Goal: Obtain resource: Download file/media

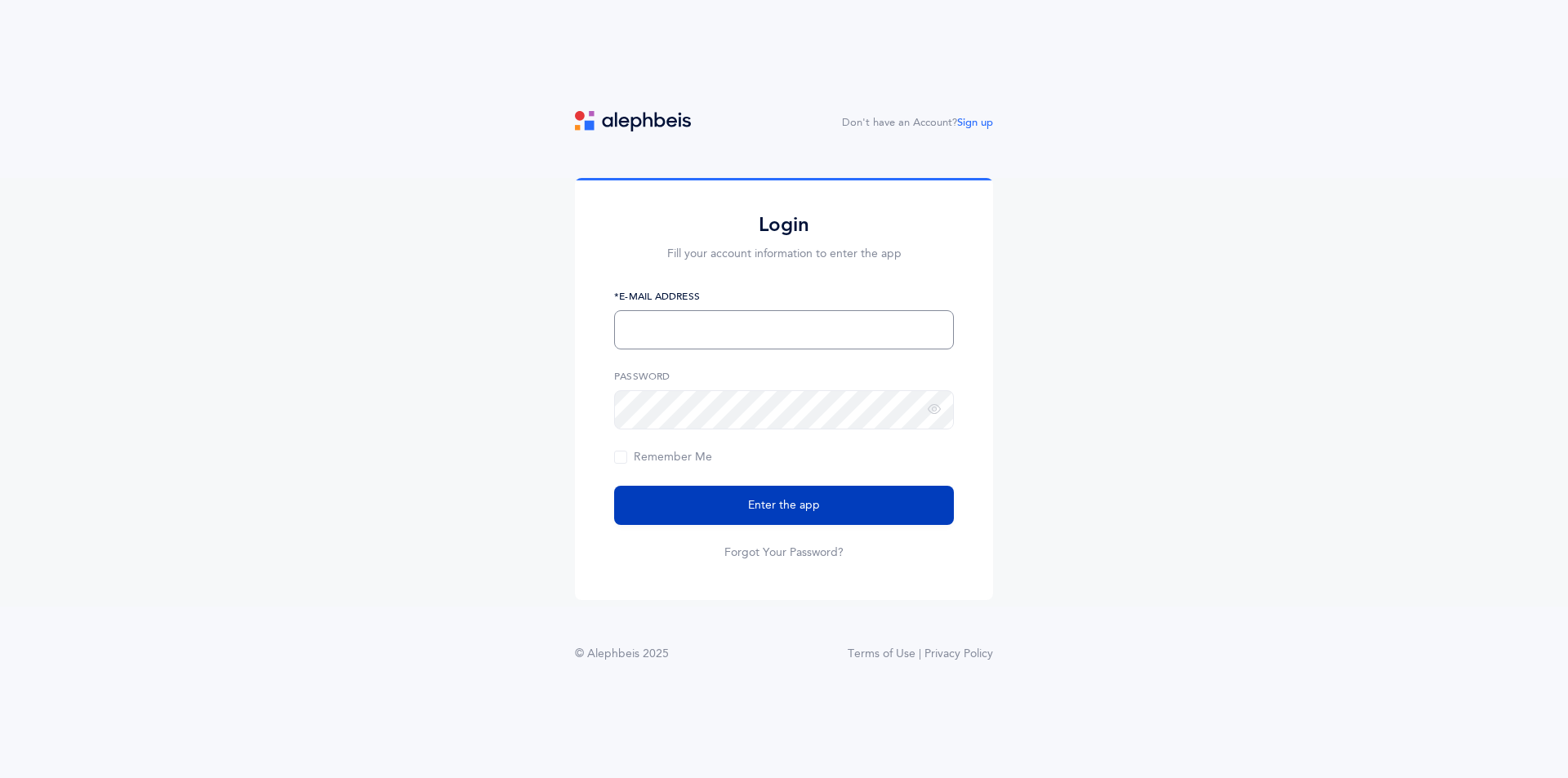
type input "ysilverman@hanc.org"
click at [926, 497] on button "Enter the app" at bounding box center [784, 505] width 340 height 40
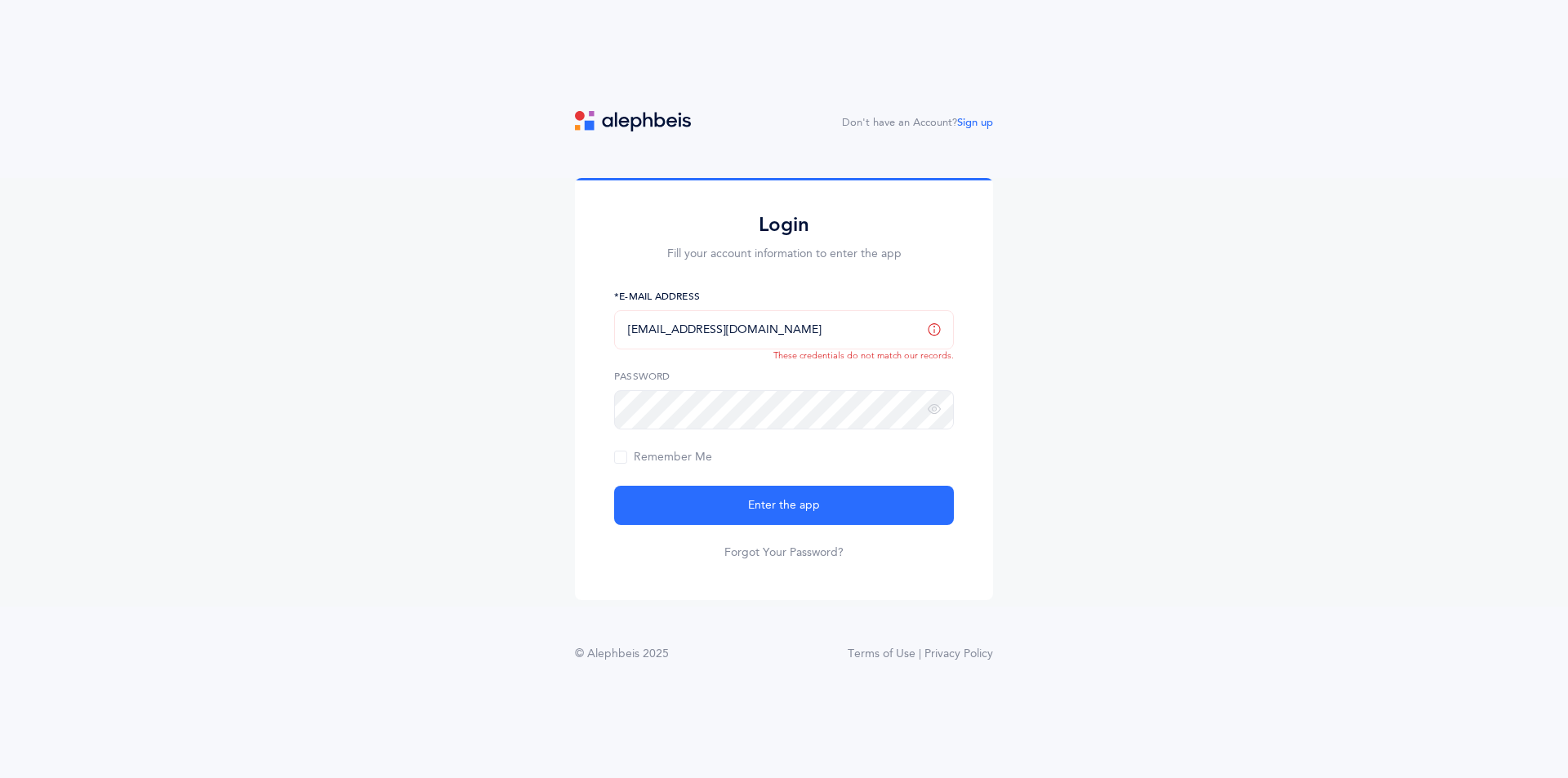
click at [832, 331] on input "ysilverman@hanc.org" at bounding box center [784, 330] width 340 height 40
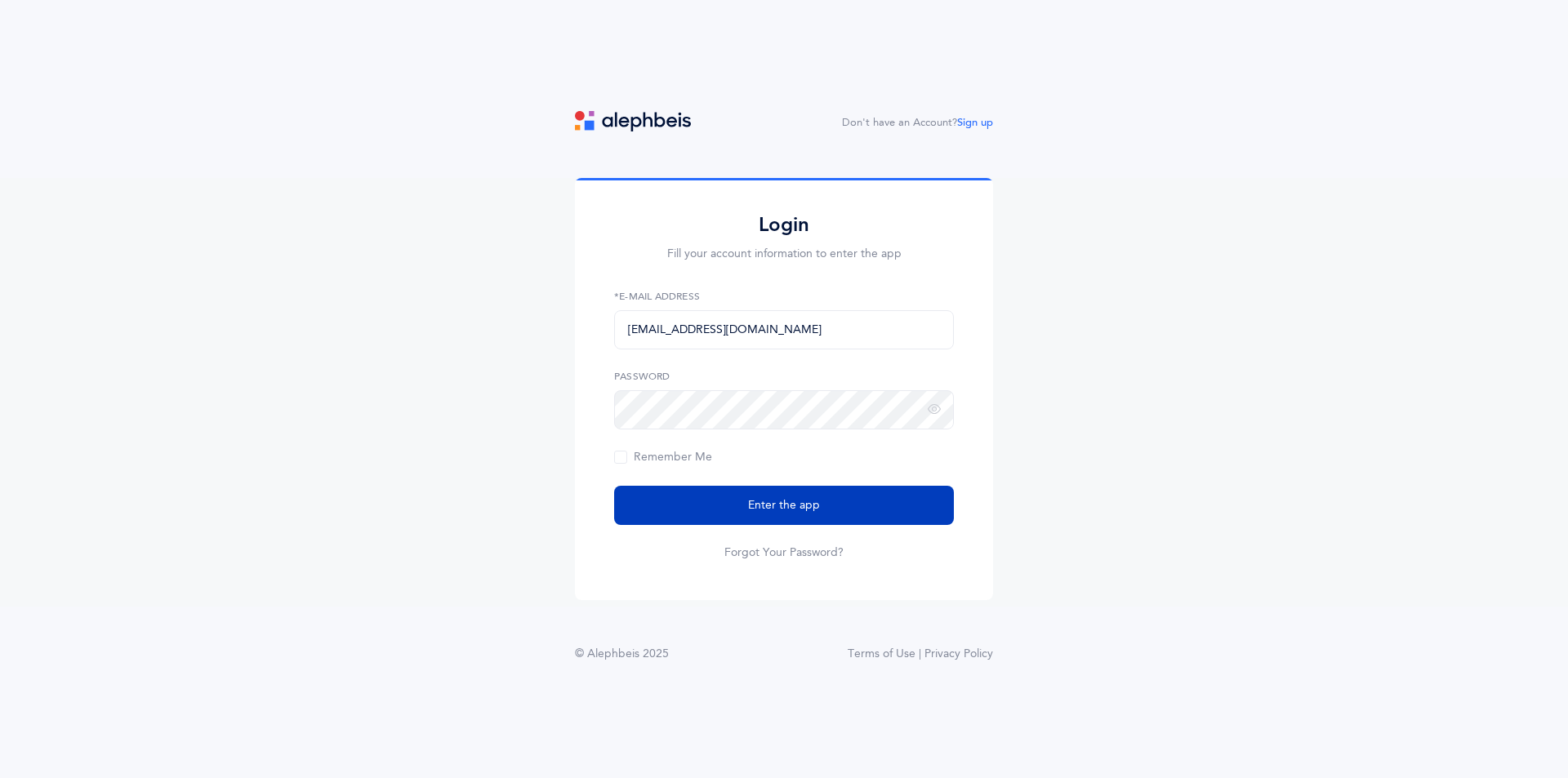
click at [753, 514] on span "Enter the app" at bounding box center [784, 505] width 72 height 17
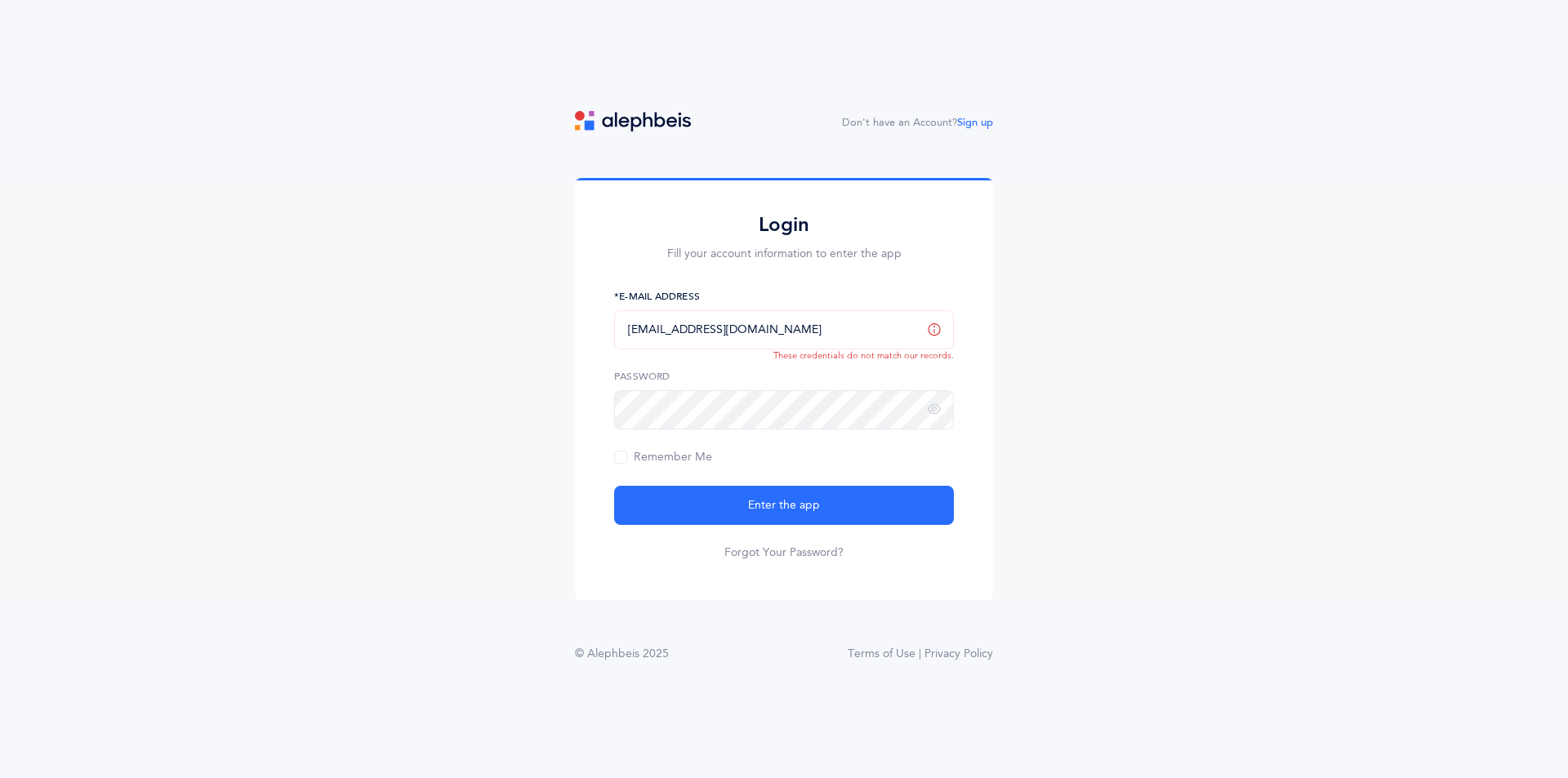
click at [744, 328] on input "ysilverman@hanc.org" at bounding box center [784, 330] width 340 height 40
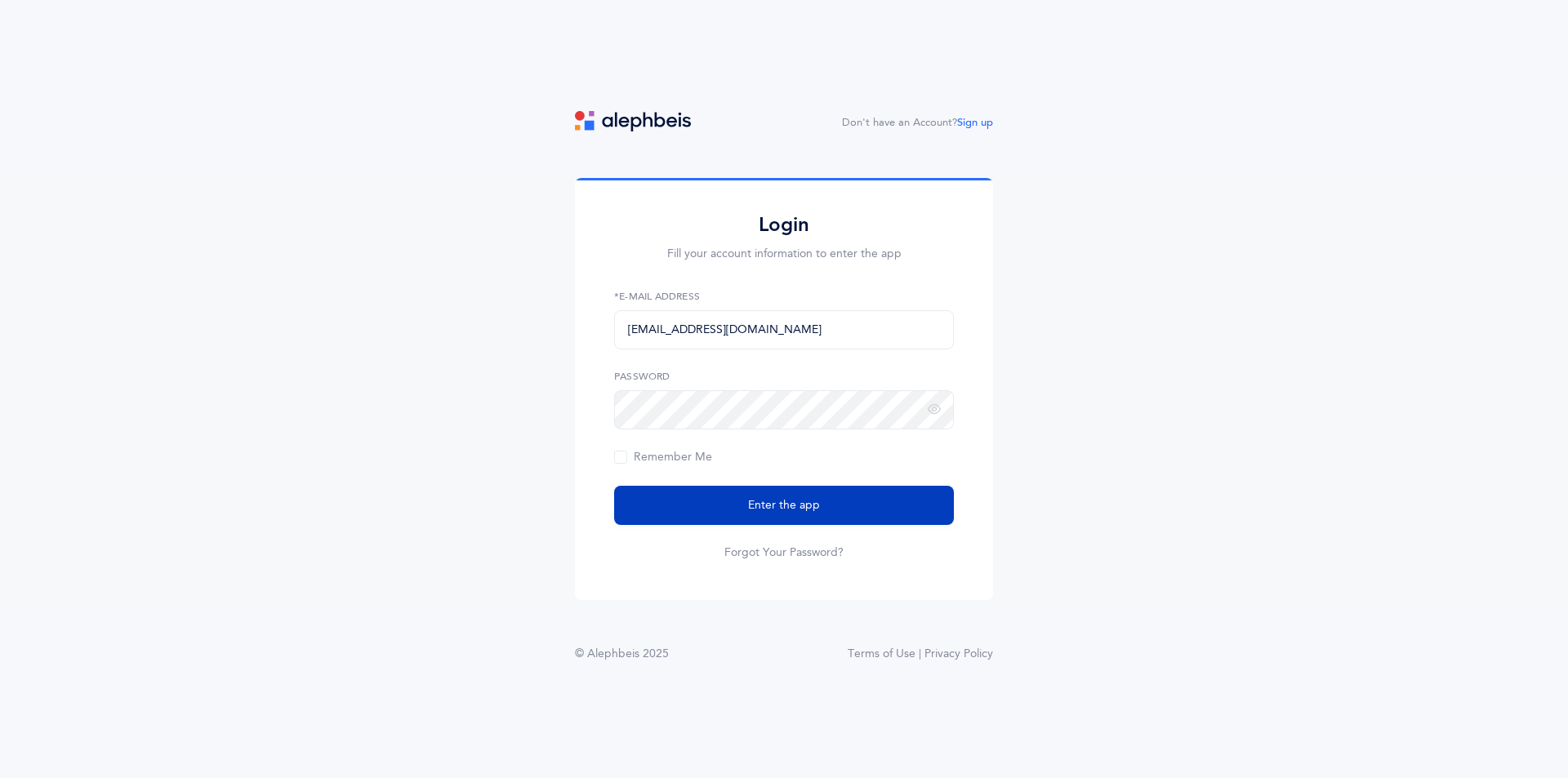
type input "ysilverman@hanc.org"
click at [614, 485] on button "Enter the app" at bounding box center [784, 505] width 340 height 40
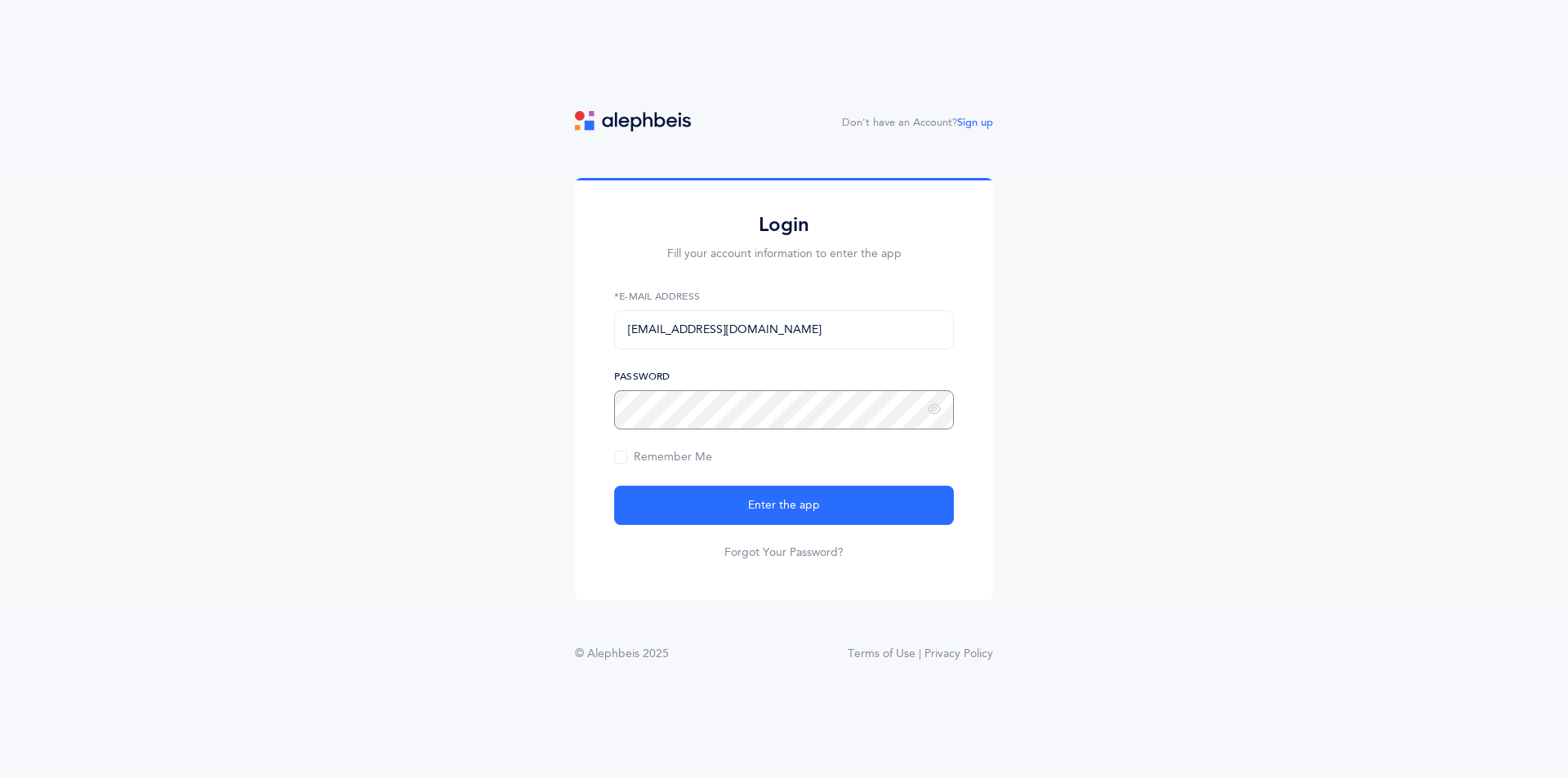
click at [577, 413] on div "Login Fill your account information to enter the app ysilverman@hanc.org *E-Mai…" at bounding box center [784, 389] width 418 height 422
click at [614, 485] on button "Enter the app" at bounding box center [784, 505] width 340 height 40
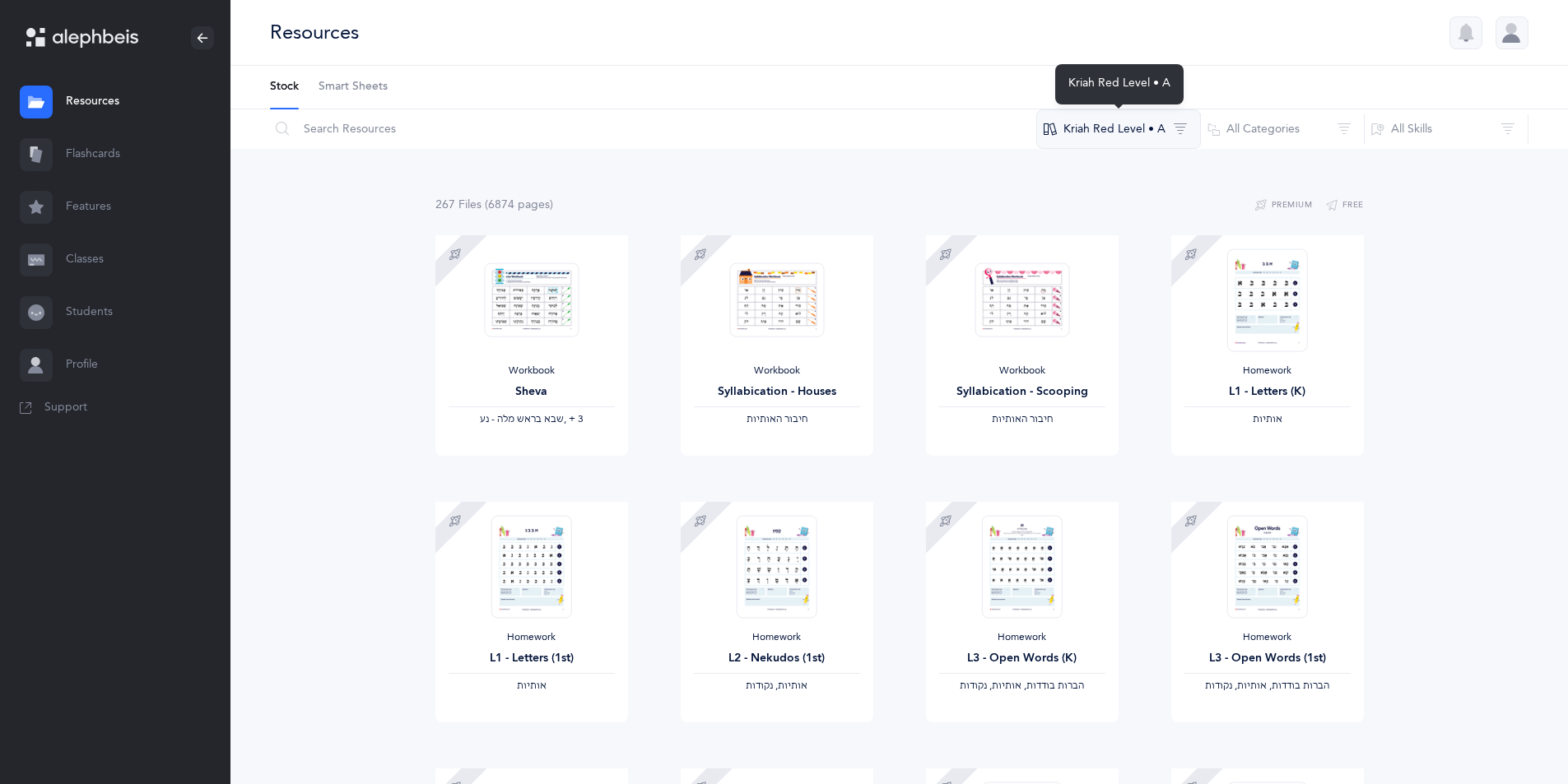
click at [1143, 130] on button "Kriah Red Level • A" at bounding box center [1118, 129] width 164 height 40
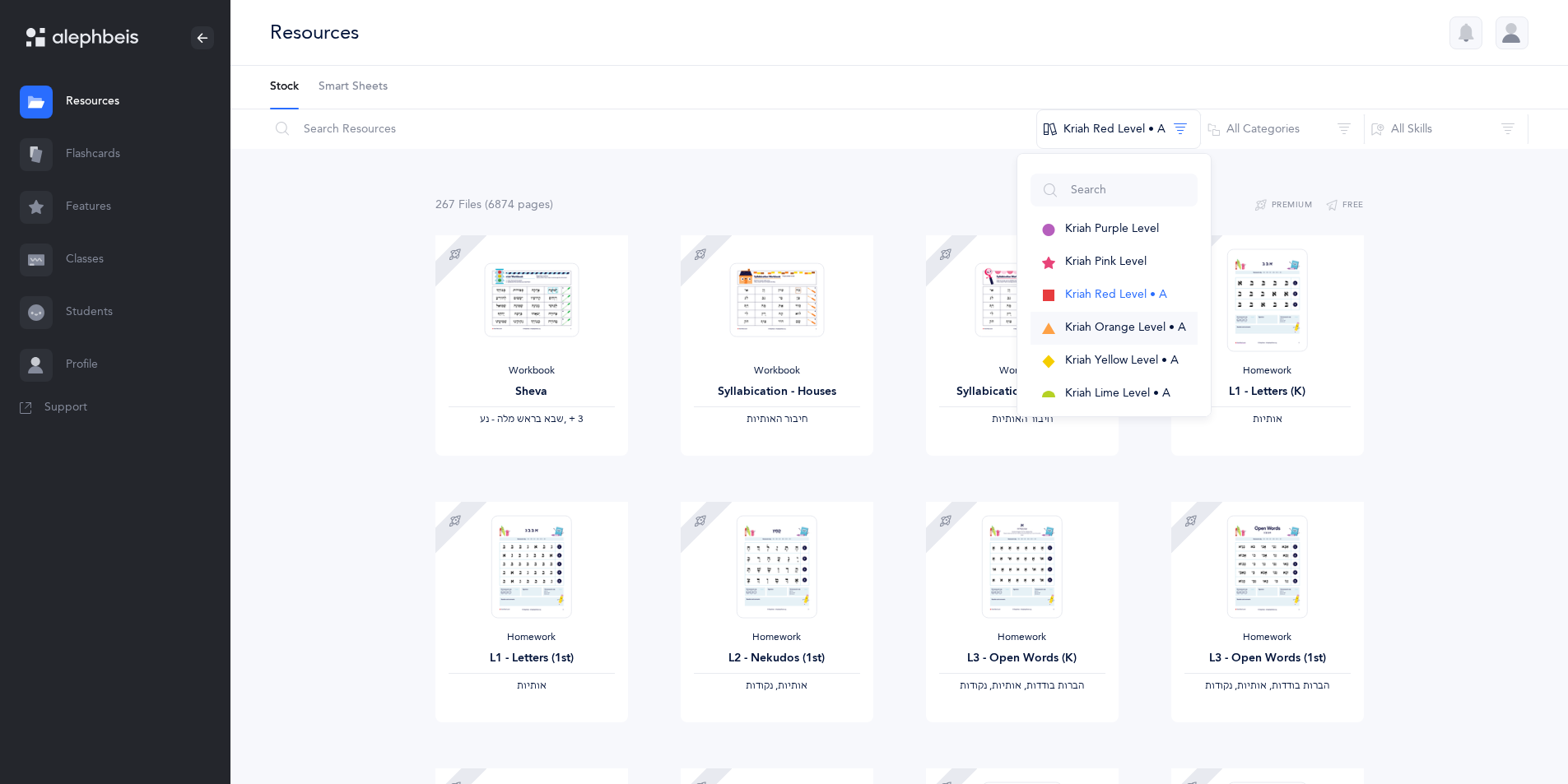
click at [1107, 323] on span "Kriah Orange Level • A" at bounding box center [1125, 328] width 121 height 13
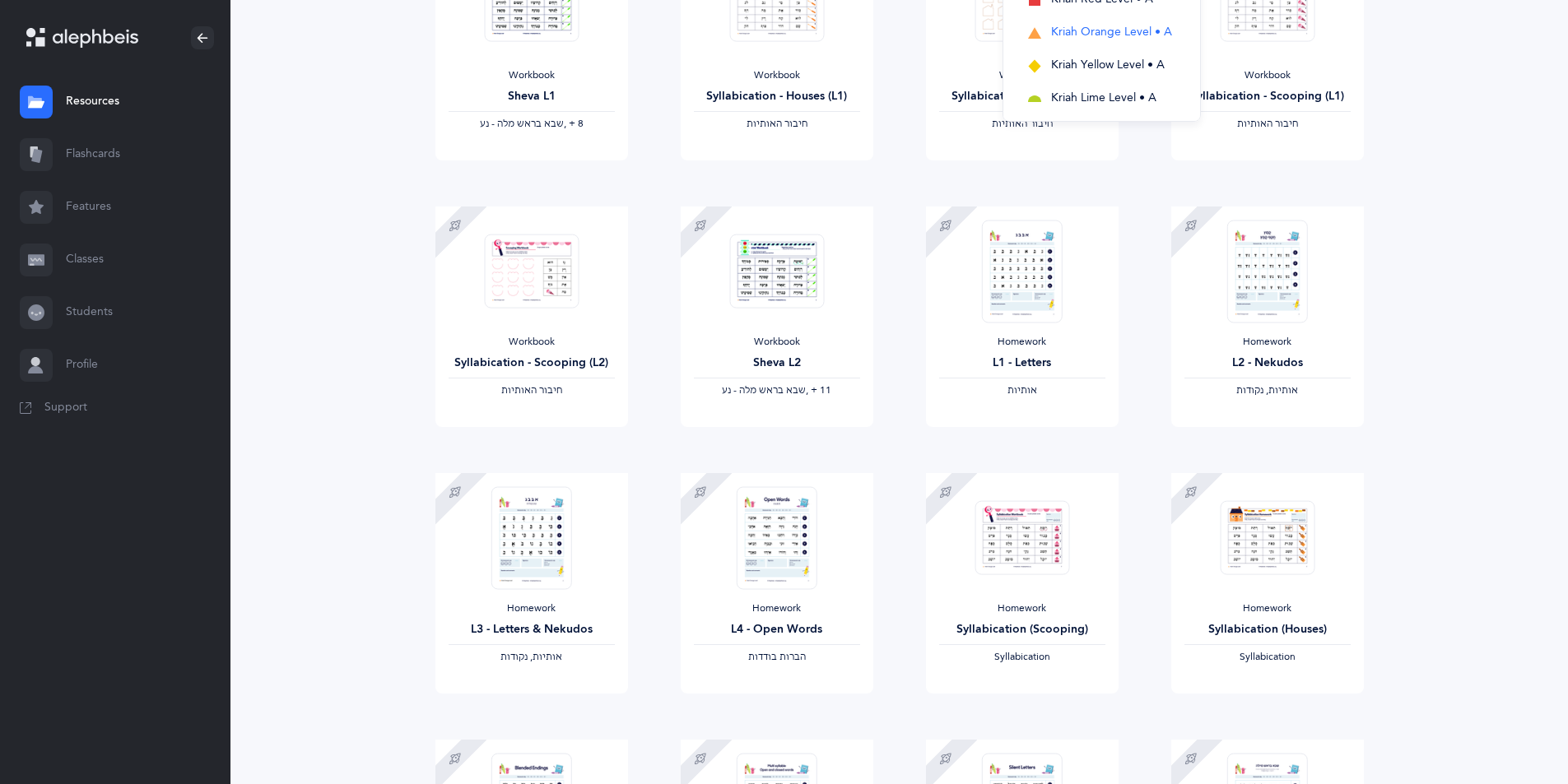
scroll to position [329, 0]
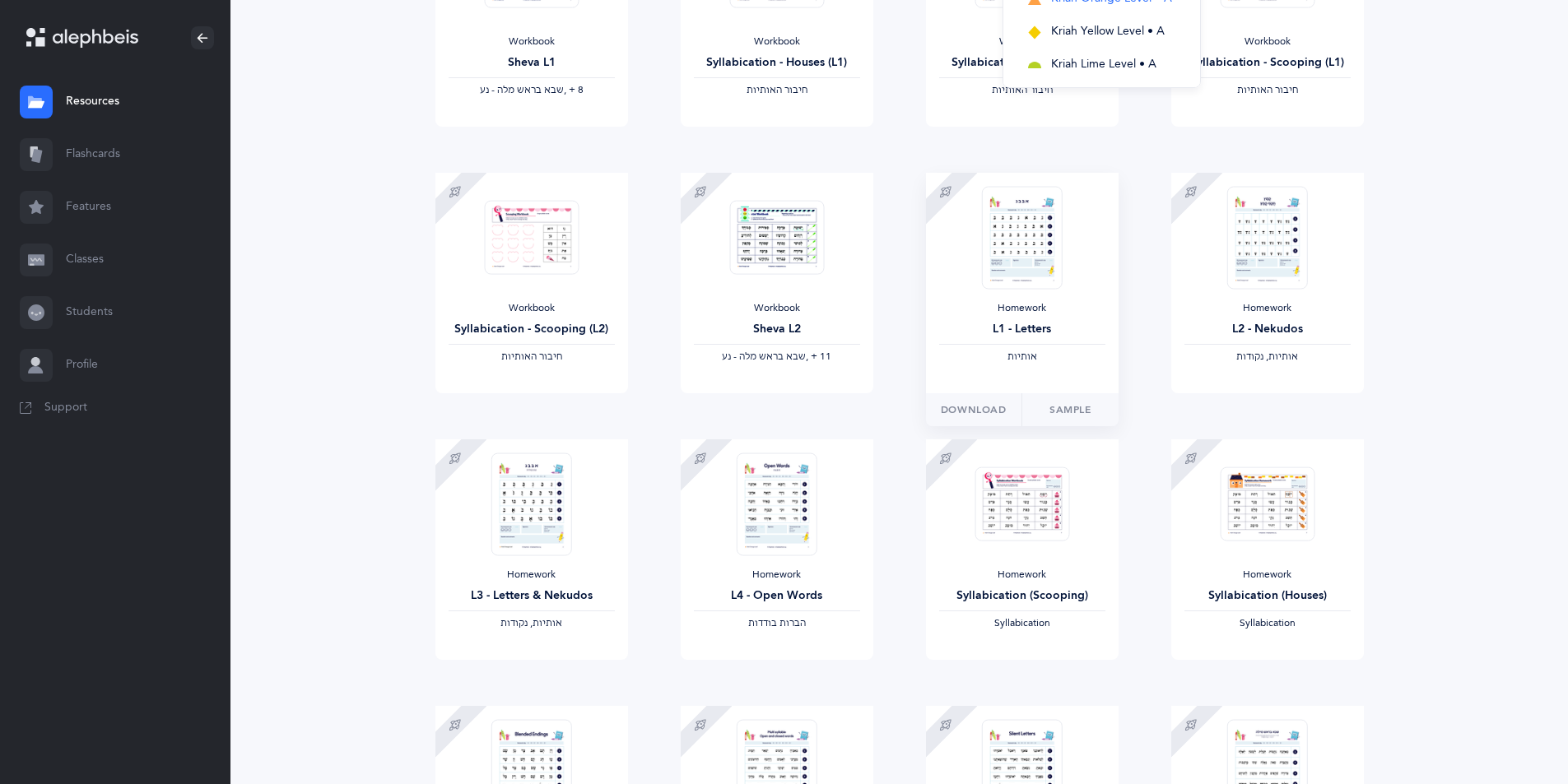
click at [1056, 269] on img at bounding box center [1021, 237] width 81 height 103
click at [975, 405] on span "Download" at bounding box center [973, 410] width 66 height 15
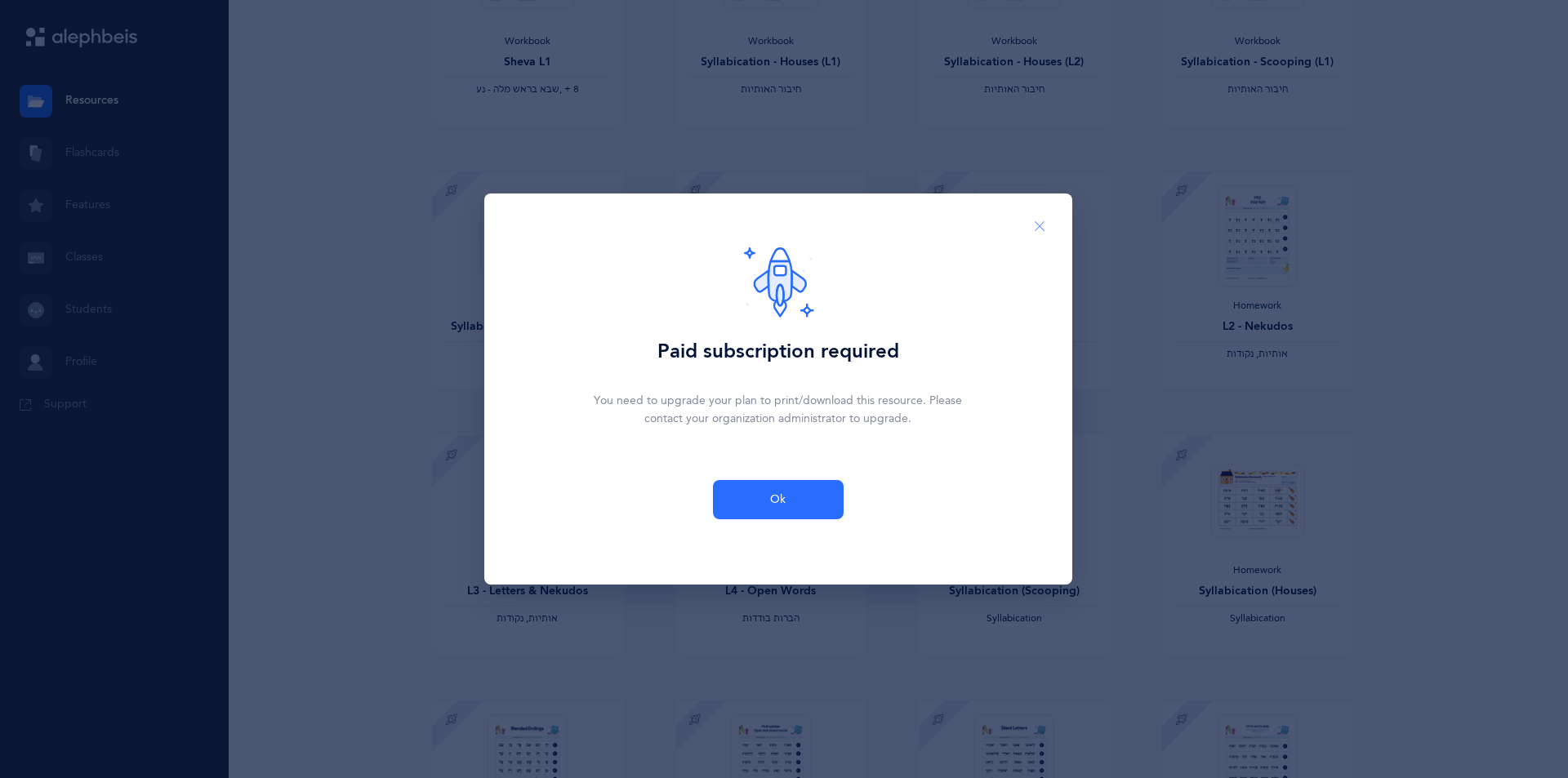
click at [1038, 226] on icon "Close" at bounding box center [1039, 226] width 13 height 15
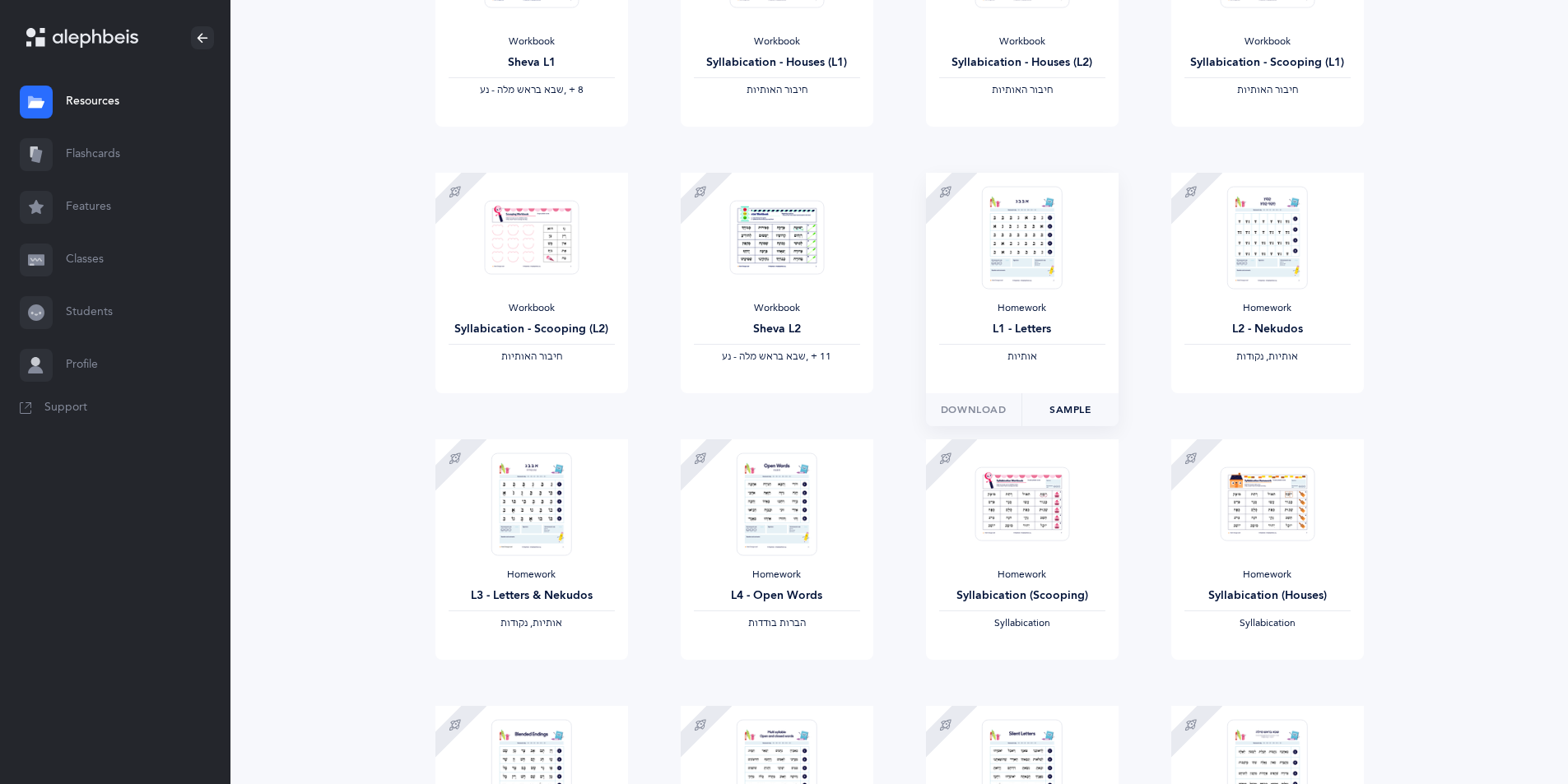
click at [1073, 404] on link "Sample" at bounding box center [1069, 409] width 97 height 32
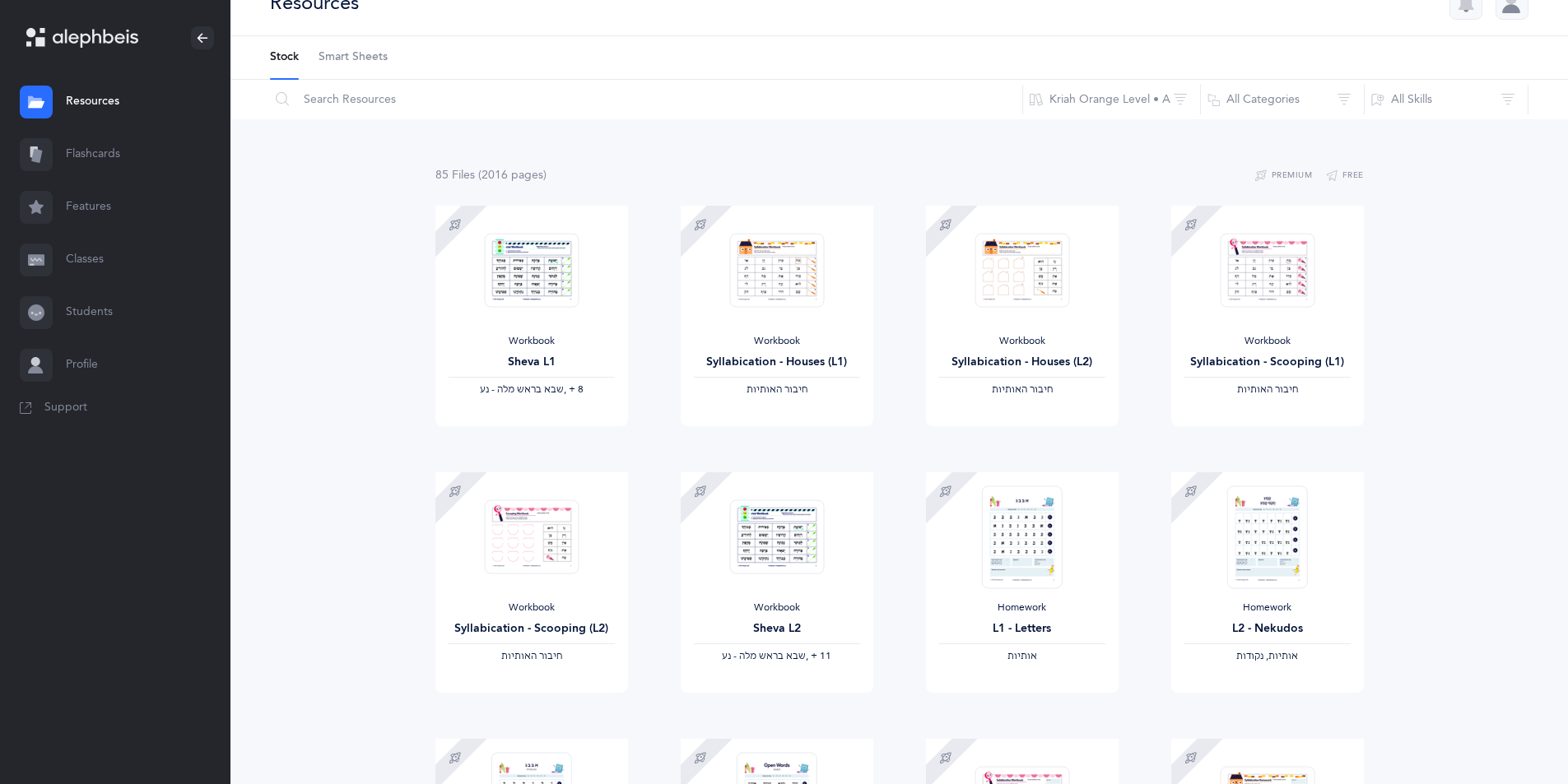
scroll to position [0, 0]
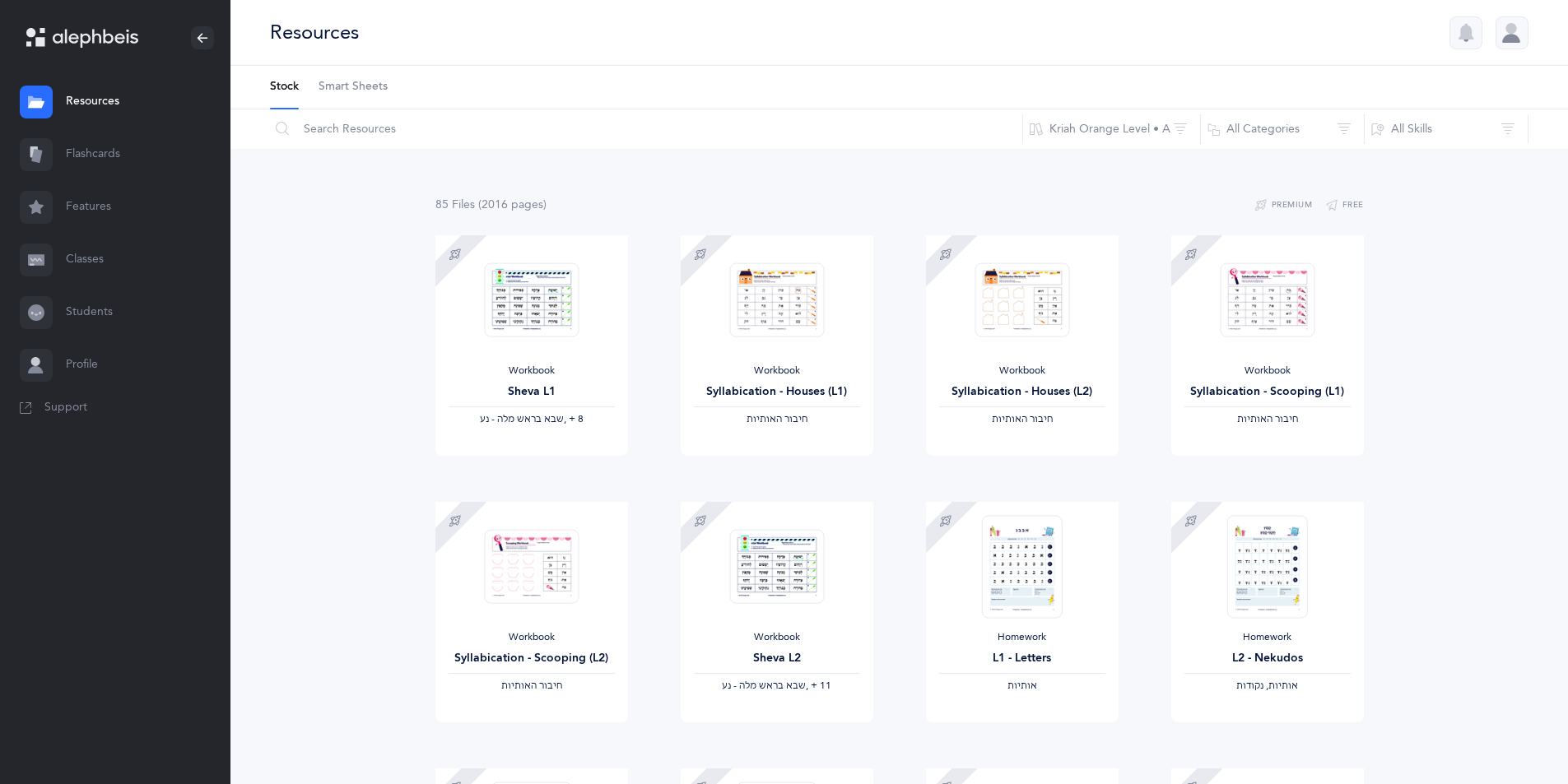
click at [373, 77] on link "Smart Sheets" at bounding box center [353, 87] width 69 height 43
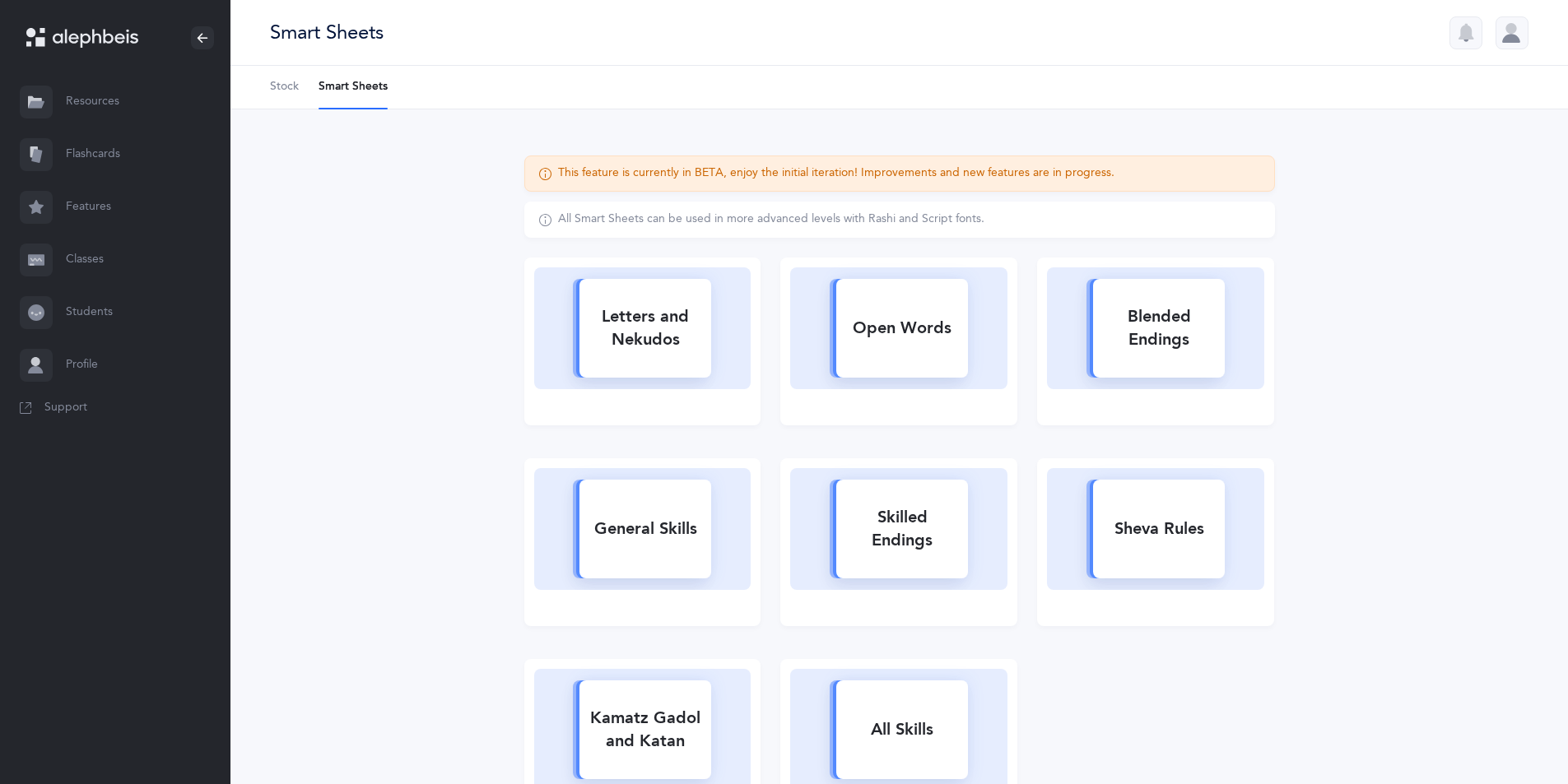
click at [285, 82] on span "Stock" at bounding box center [284, 87] width 29 height 17
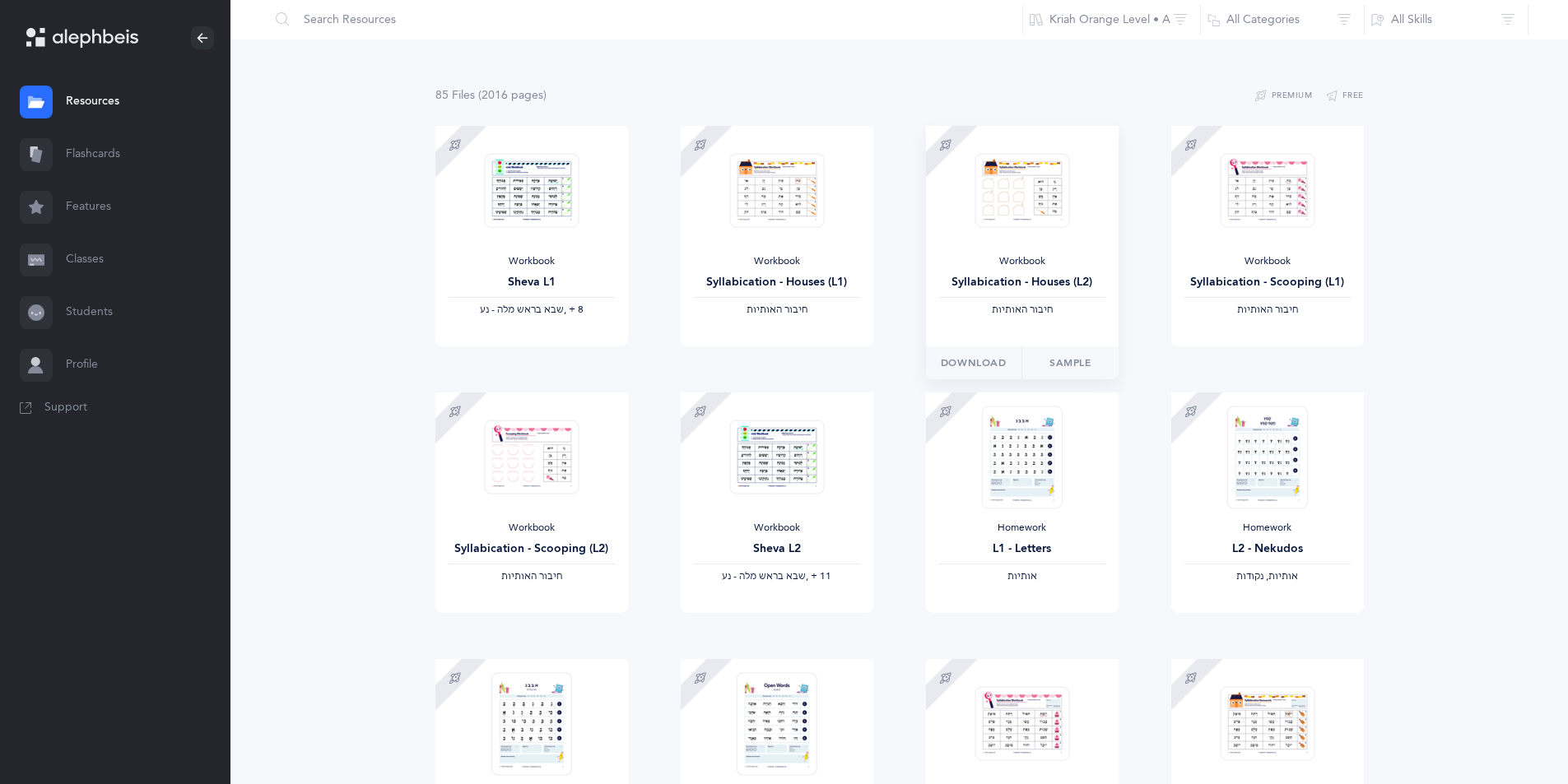
scroll to position [247, 0]
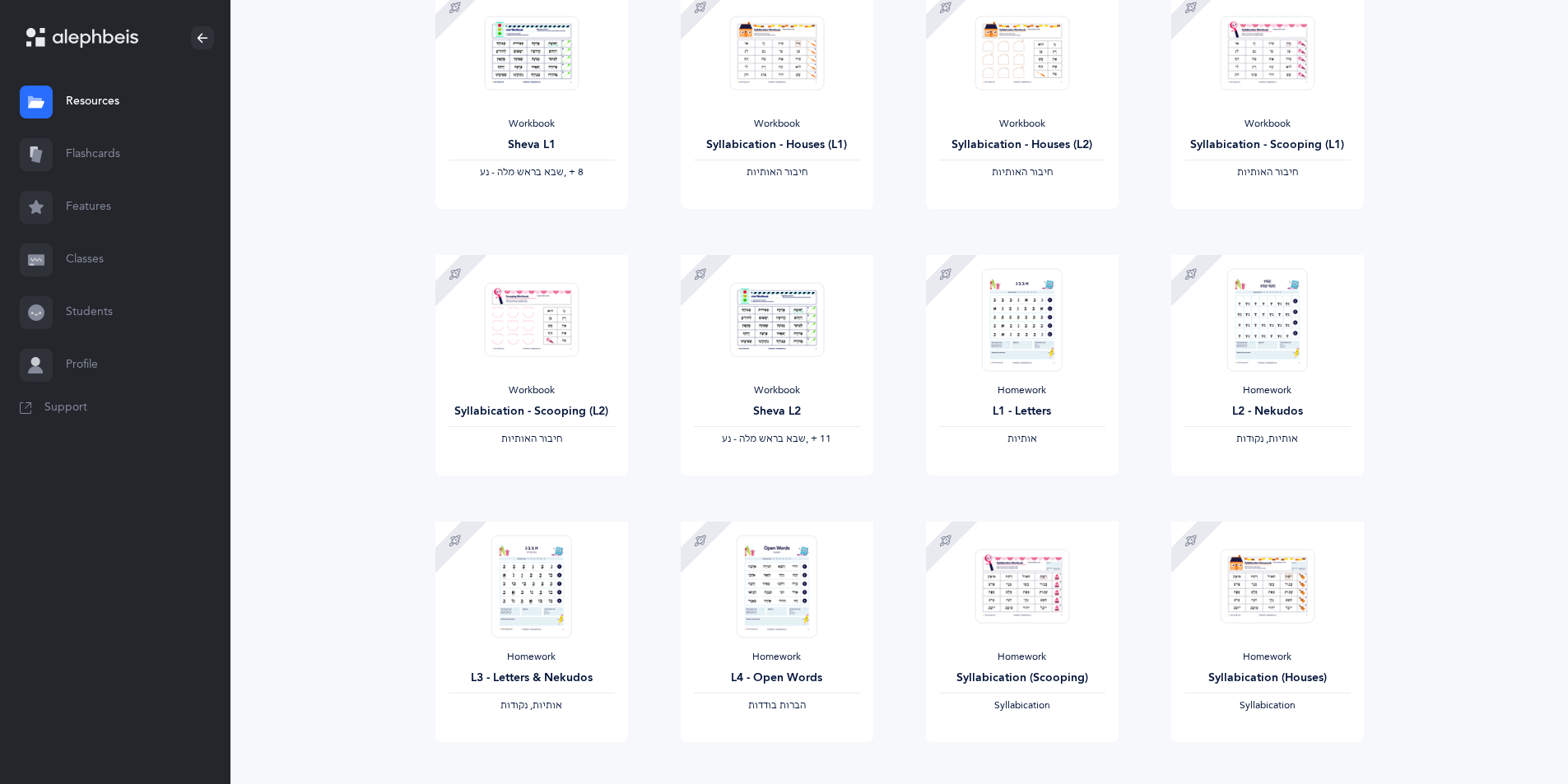
click at [94, 167] on link "Flashcards" at bounding box center [115, 154] width 230 height 53
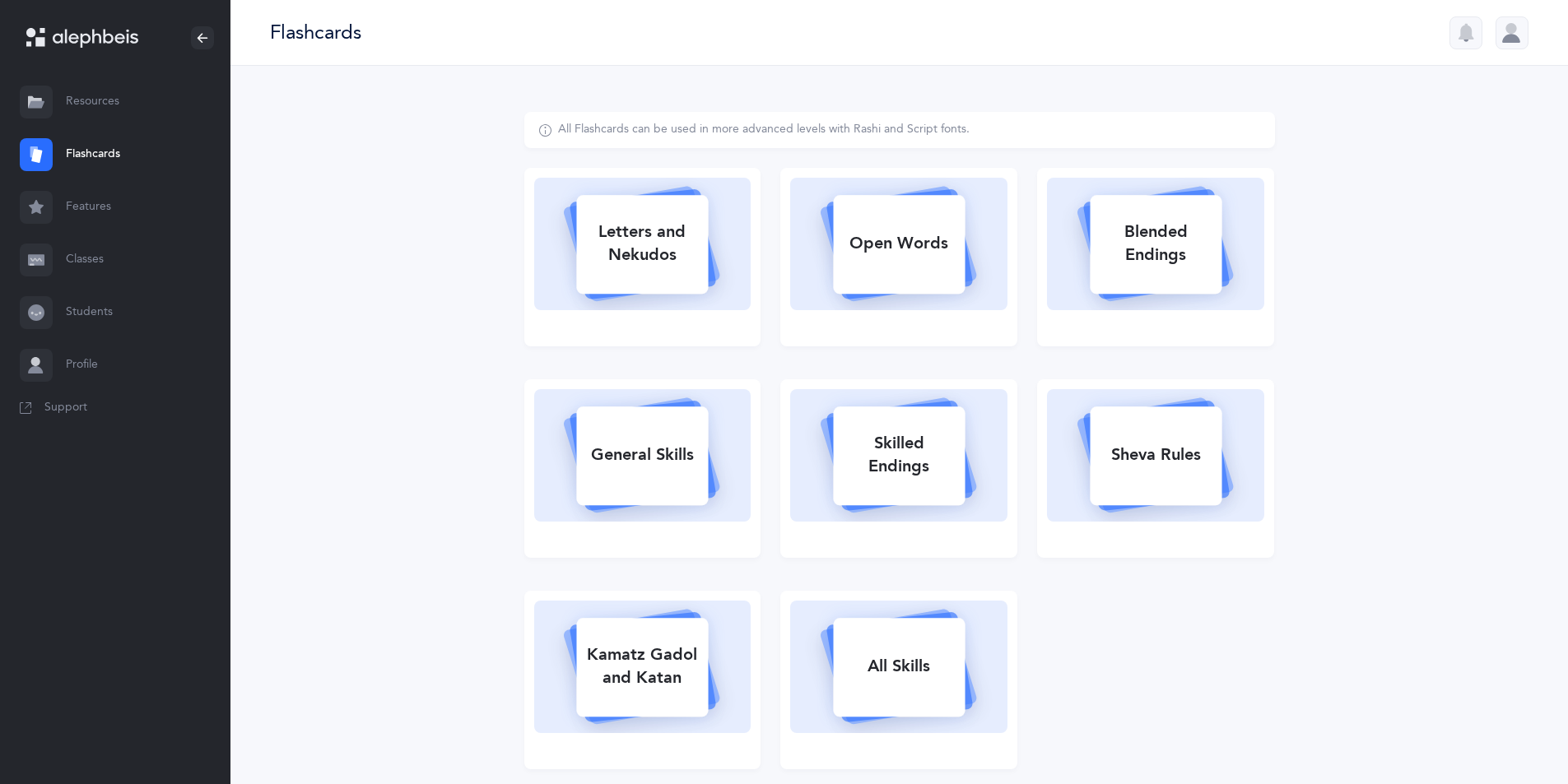
click at [97, 205] on link "Features" at bounding box center [115, 207] width 230 height 53
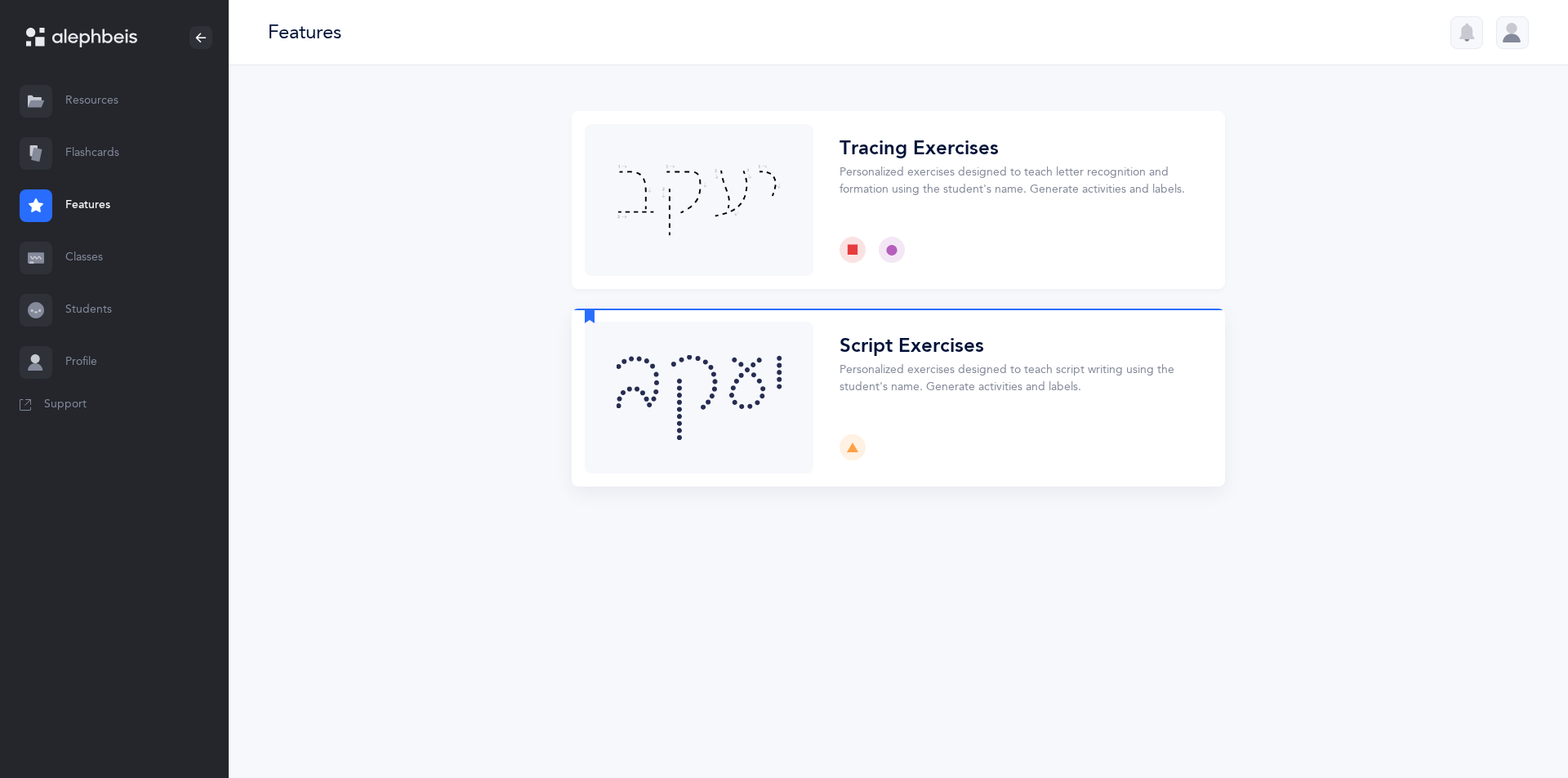
click at [688, 355] on button "Choose" at bounding box center [898, 397] width 653 height 178
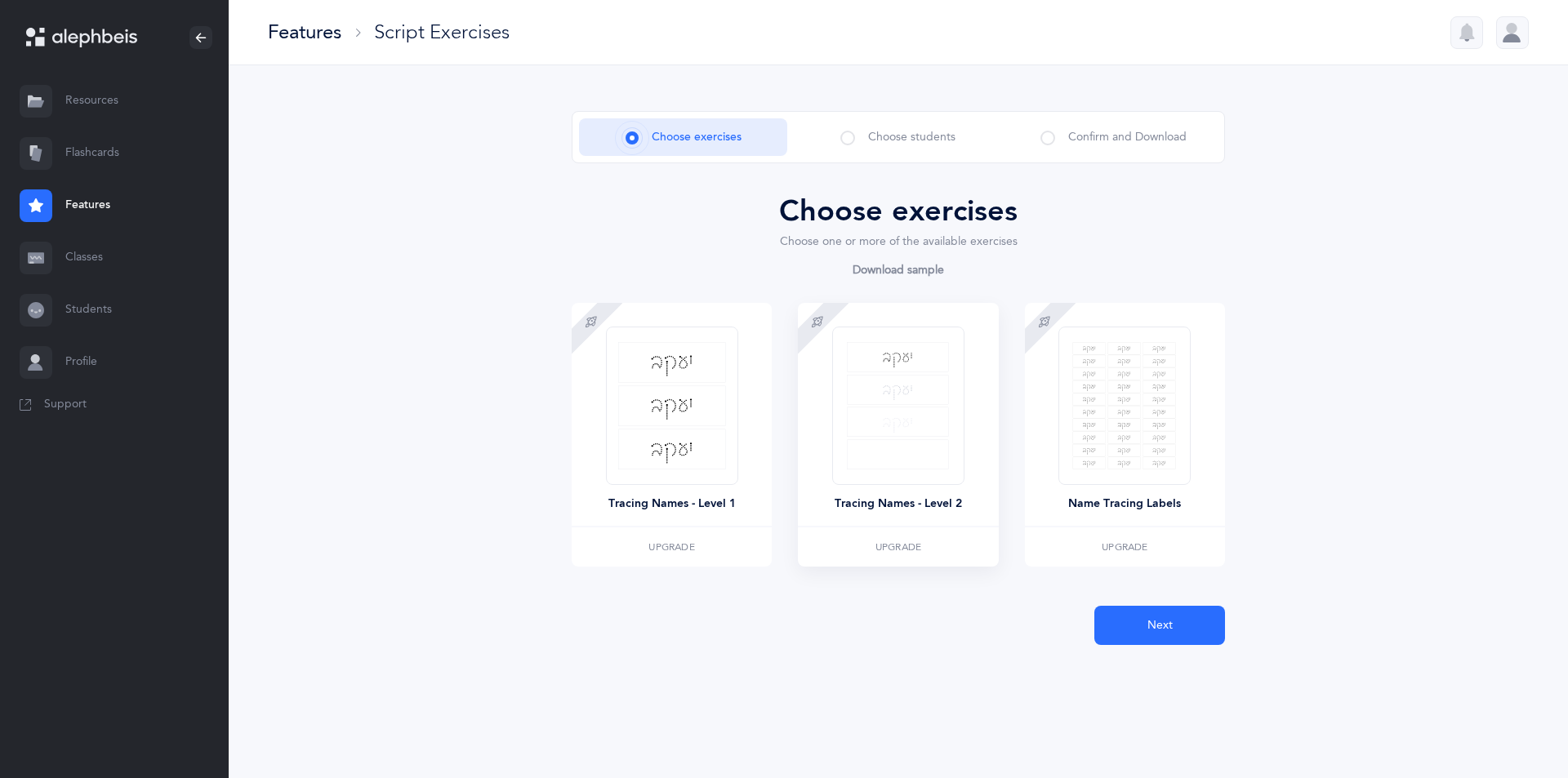
click at [932, 451] on img at bounding box center [897, 405] width 102 height 127
click at [889, 113] on div "Choose exercises Choose students Confirm and Download" at bounding box center [898, 137] width 653 height 52
click at [881, 132] on span "Choose students" at bounding box center [911, 137] width 88 height 17
click at [1160, 615] on button "Next" at bounding box center [1160, 625] width 131 height 40
click at [87, 252] on link "Classes" at bounding box center [114, 258] width 228 height 52
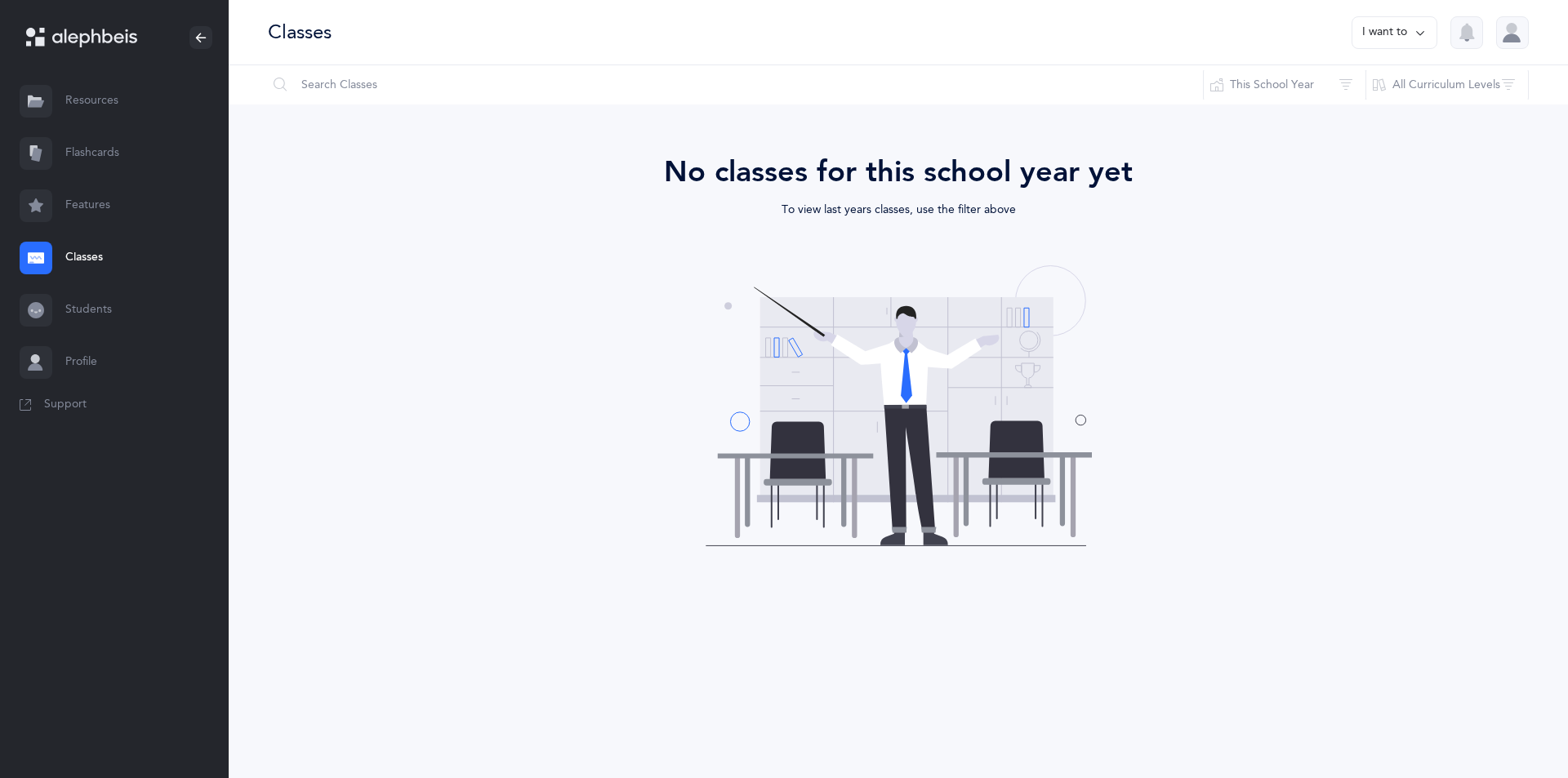
click at [87, 199] on link "Features" at bounding box center [114, 205] width 228 height 52
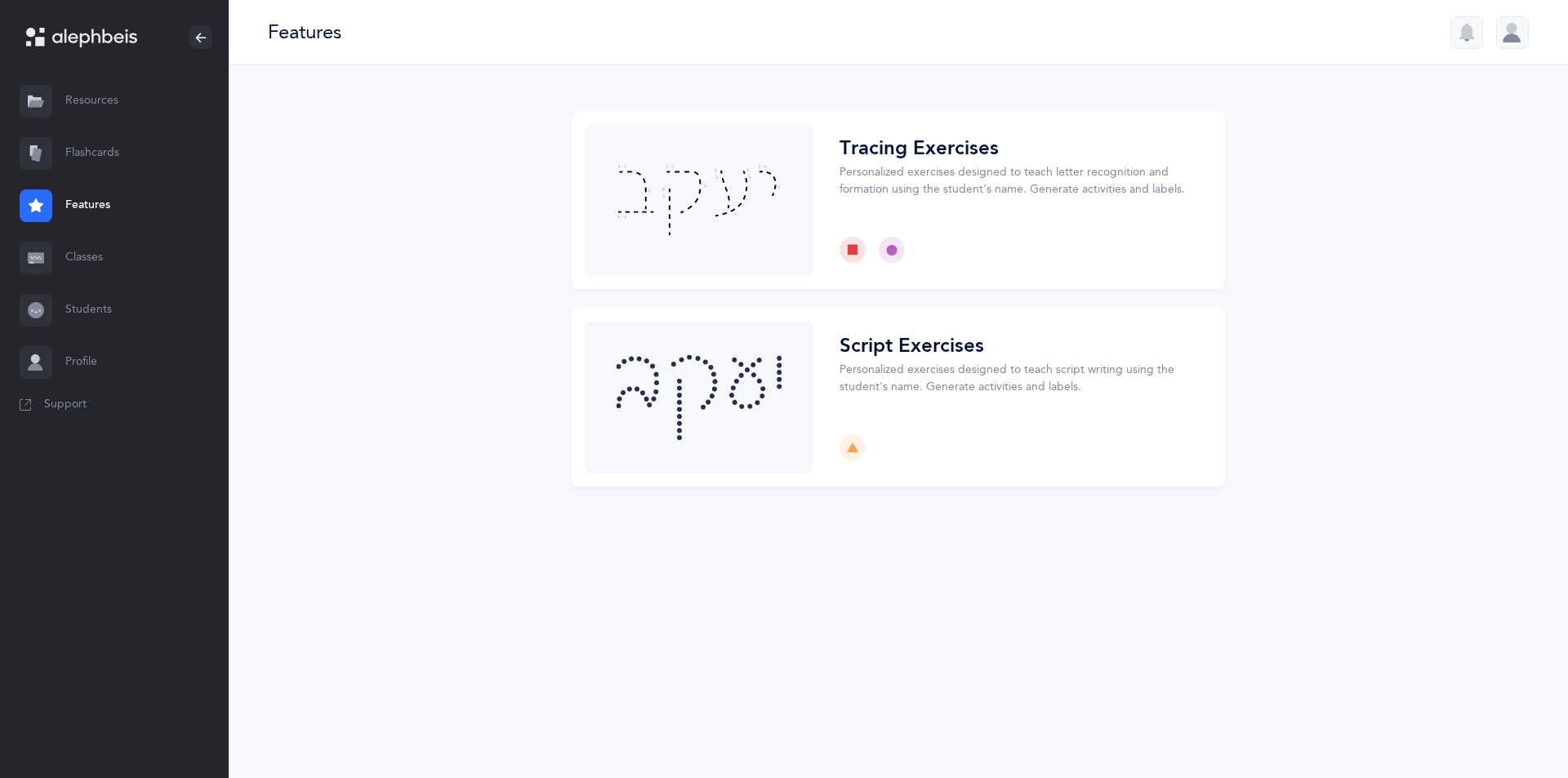
click at [94, 109] on link "Resources" at bounding box center [114, 101] width 228 height 52
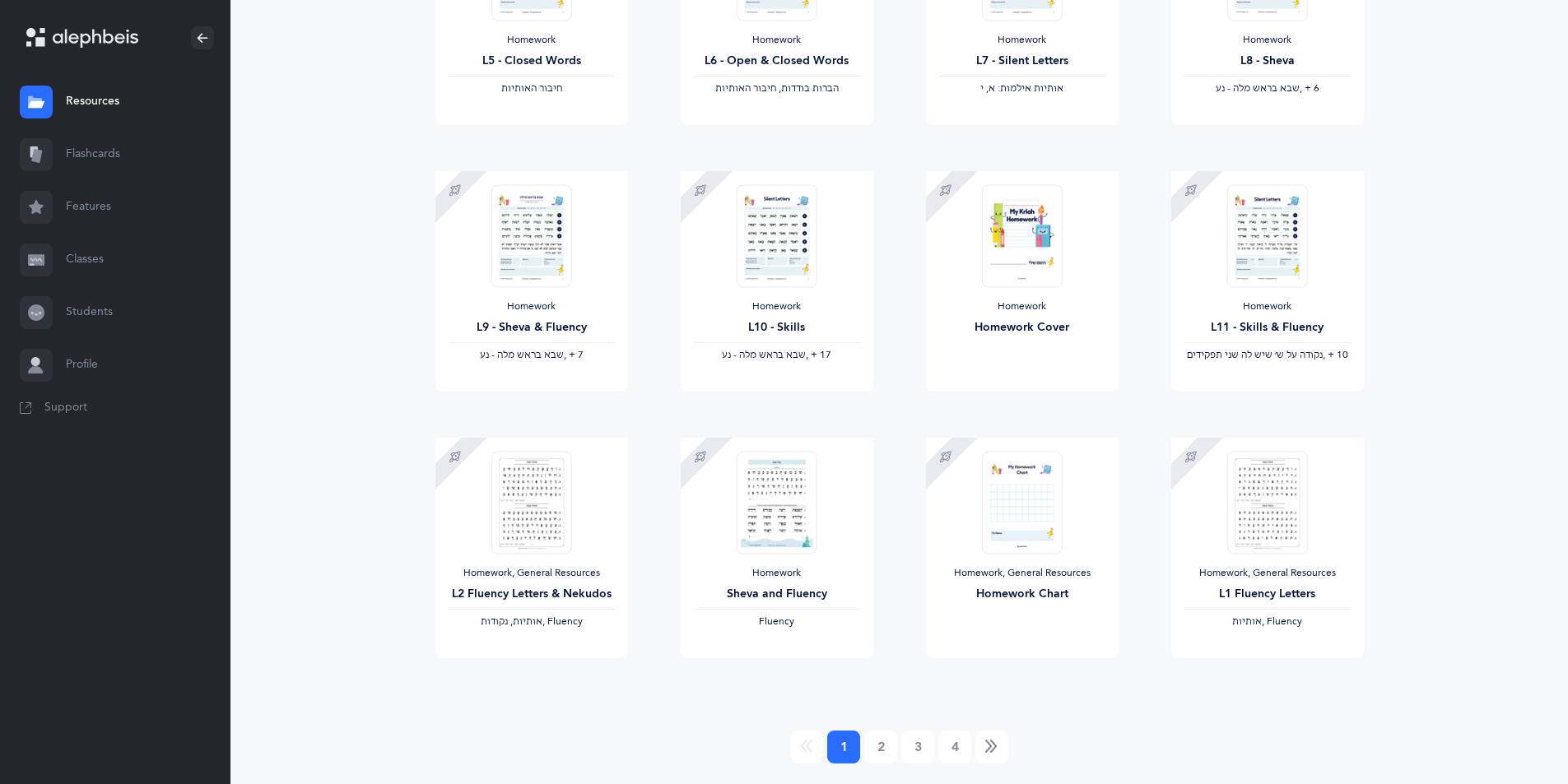
scroll to position [1151, 0]
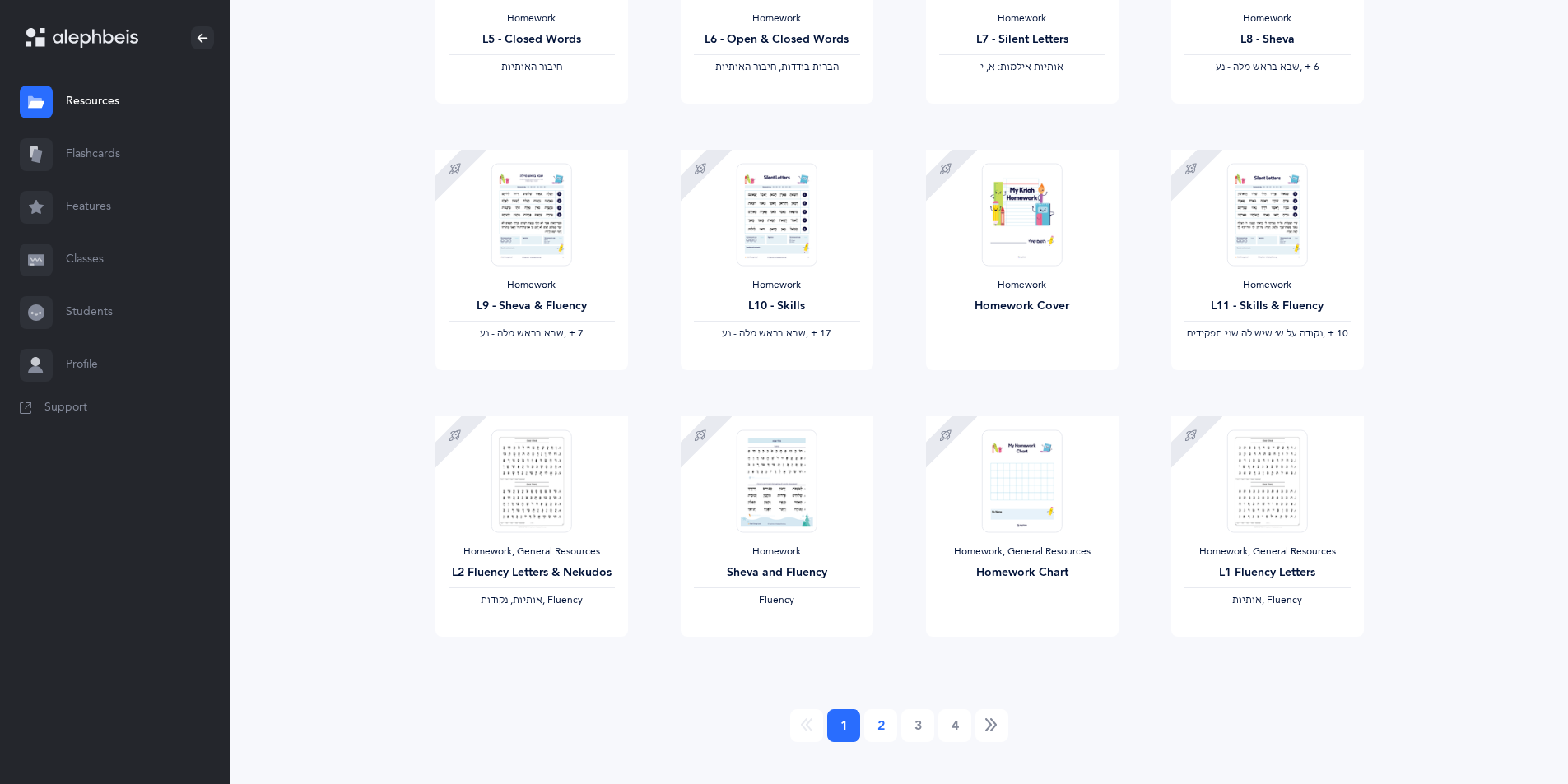
click at [875, 719] on link "2" at bounding box center [880, 725] width 32 height 32
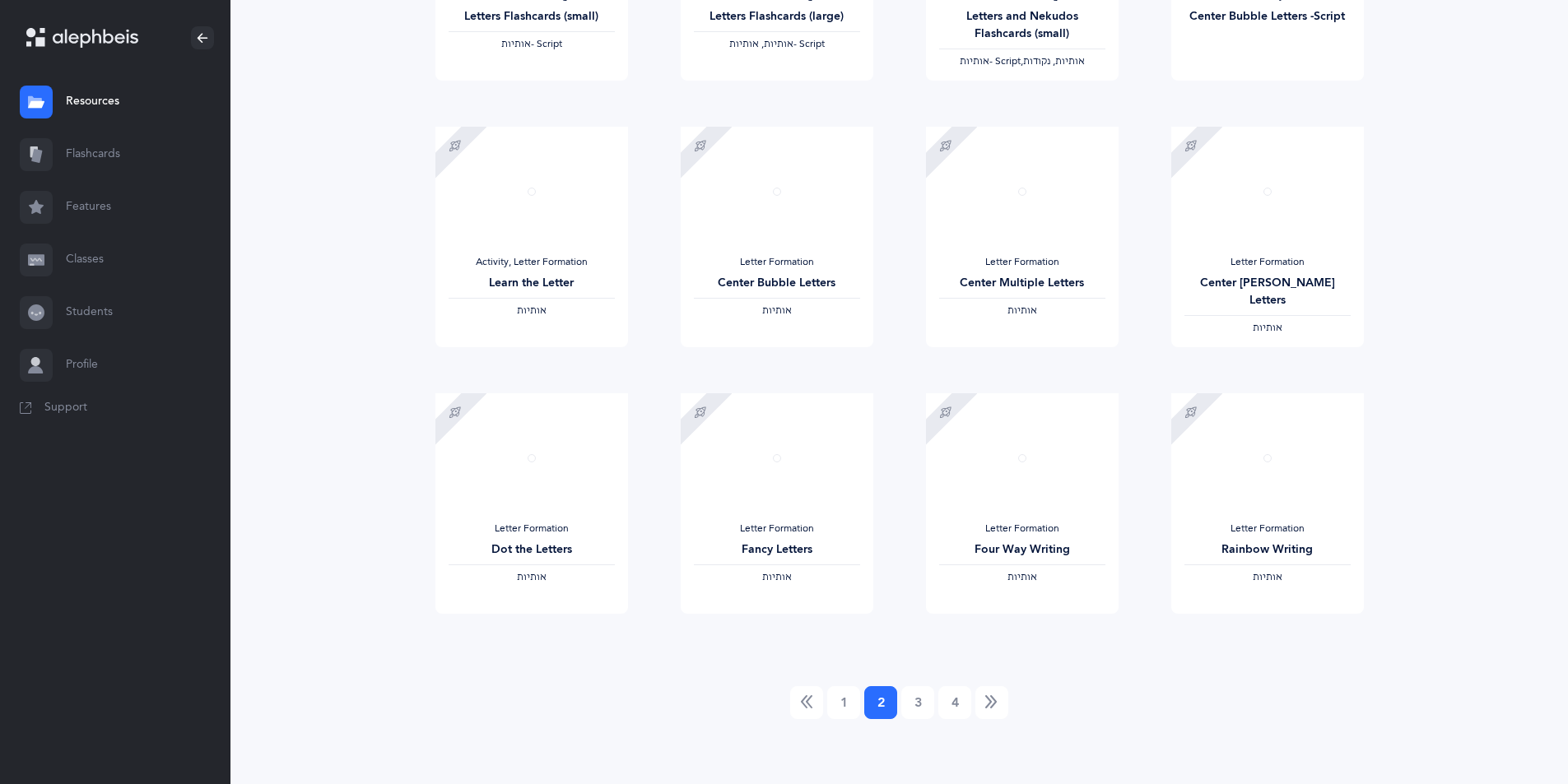
scroll to position [1176, 0]
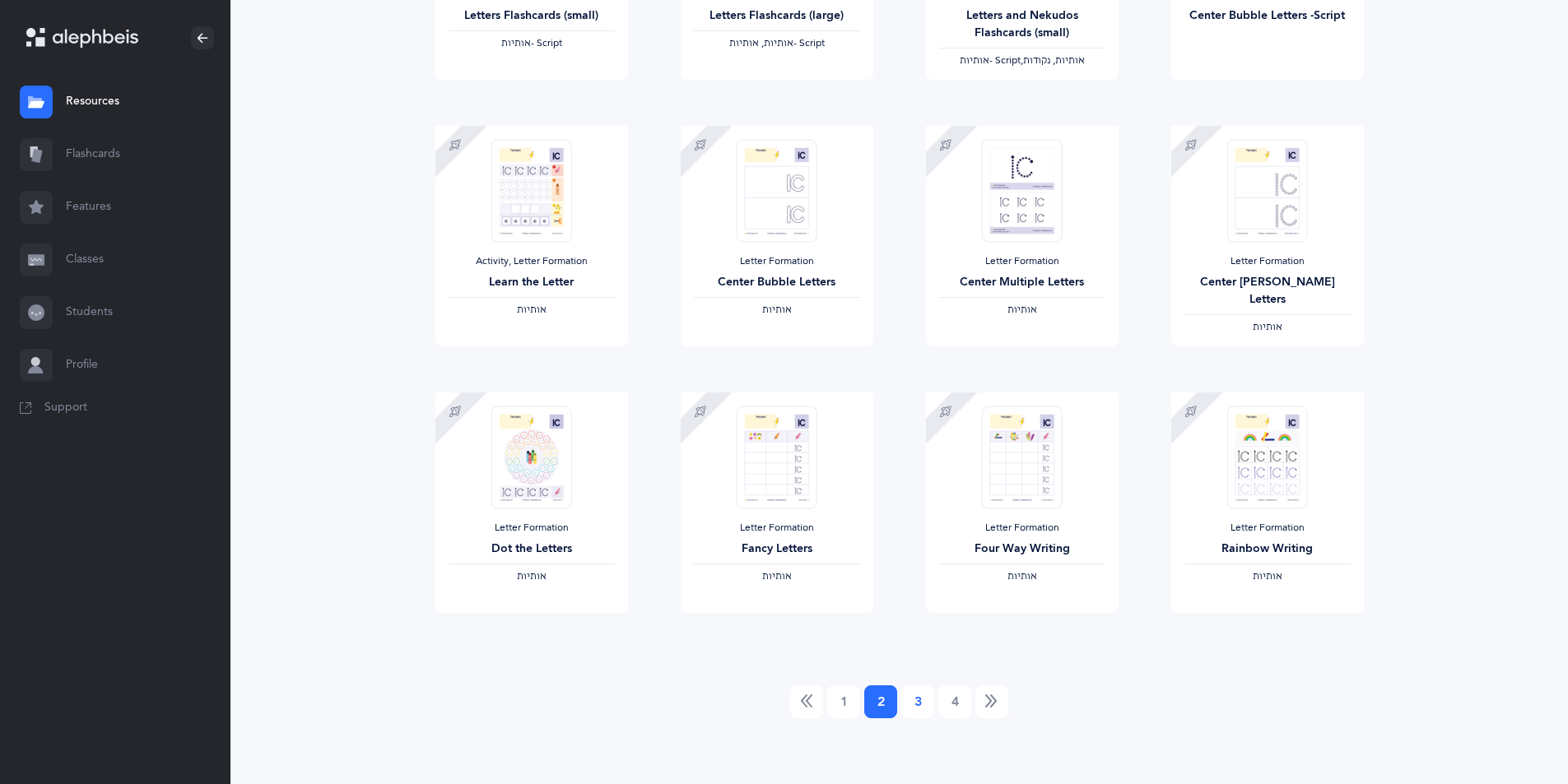
click at [911, 705] on link "3" at bounding box center [917, 700] width 32 height 32
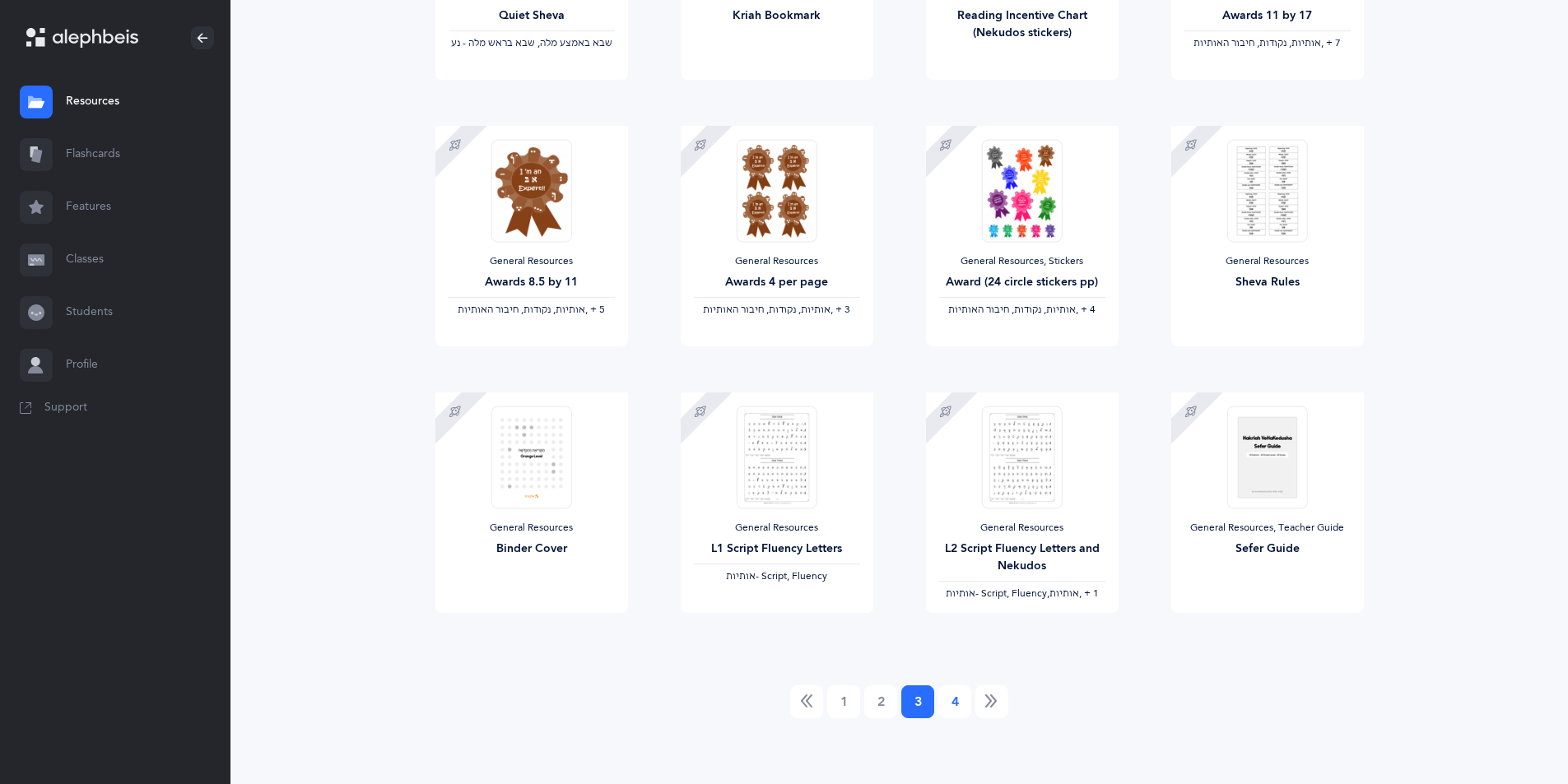
click at [958, 692] on link "4" at bounding box center [954, 700] width 32 height 32
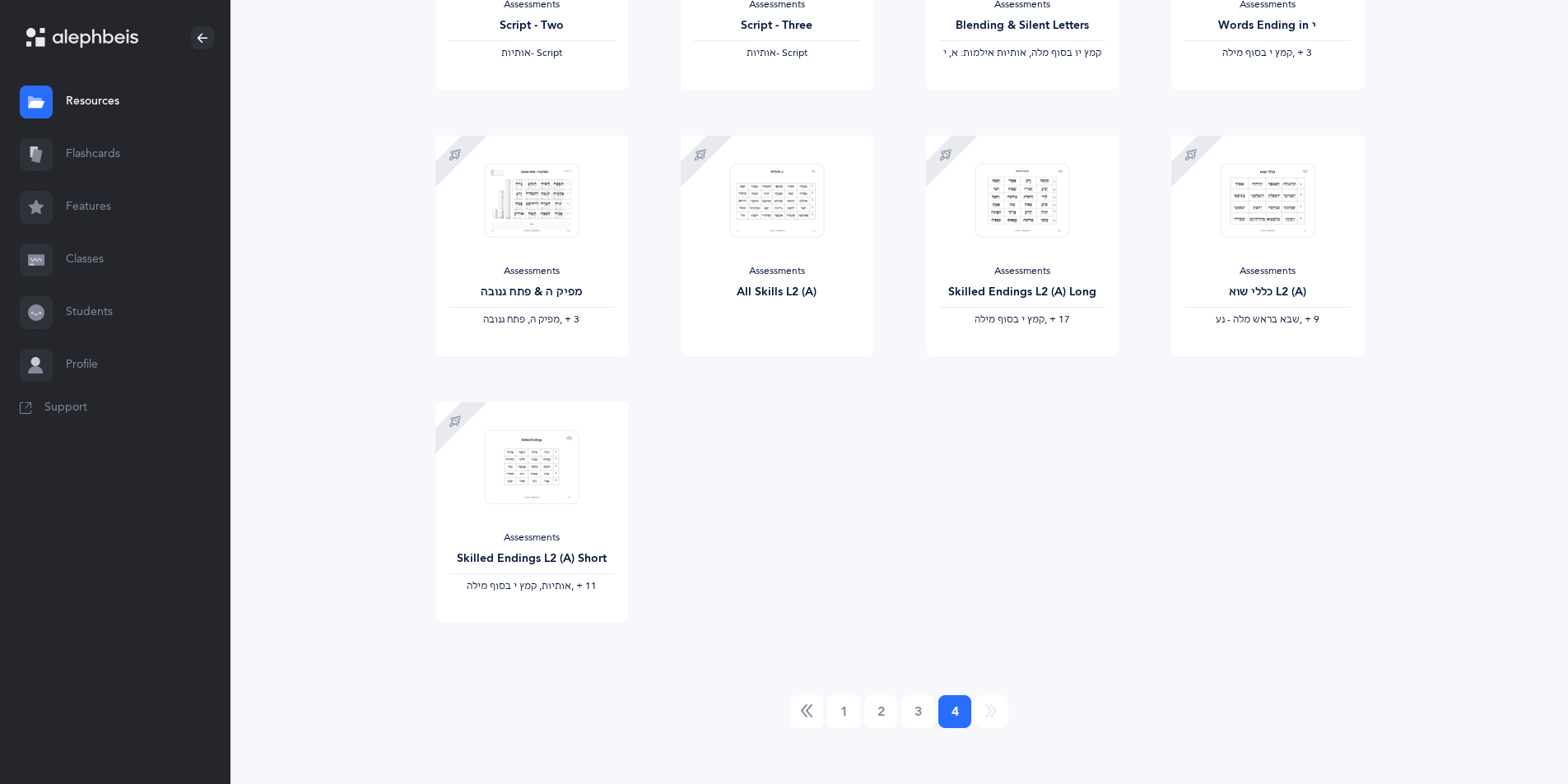
scroll to position [642, 0]
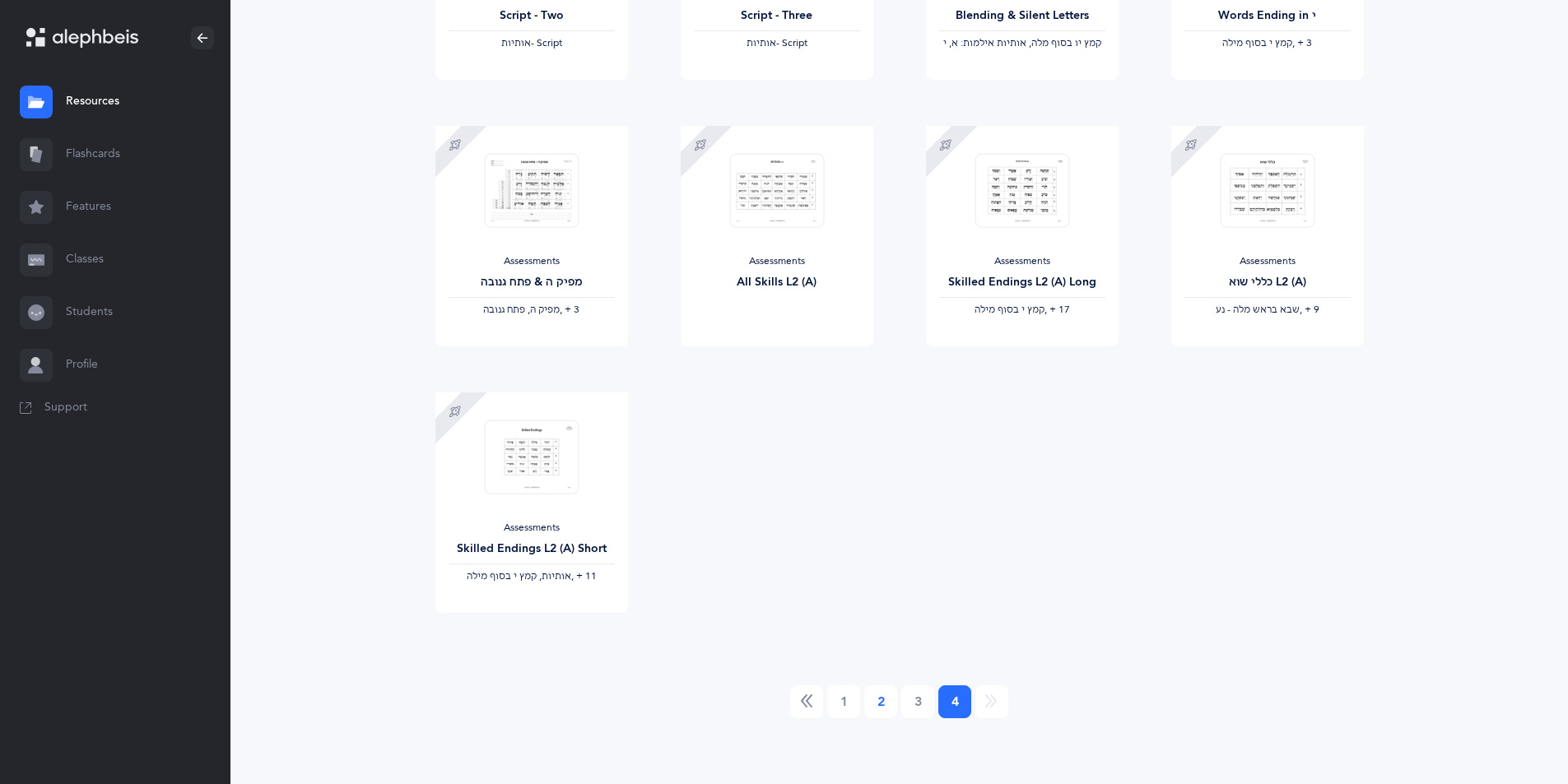
click at [881, 700] on link "2" at bounding box center [880, 700] width 32 height 32
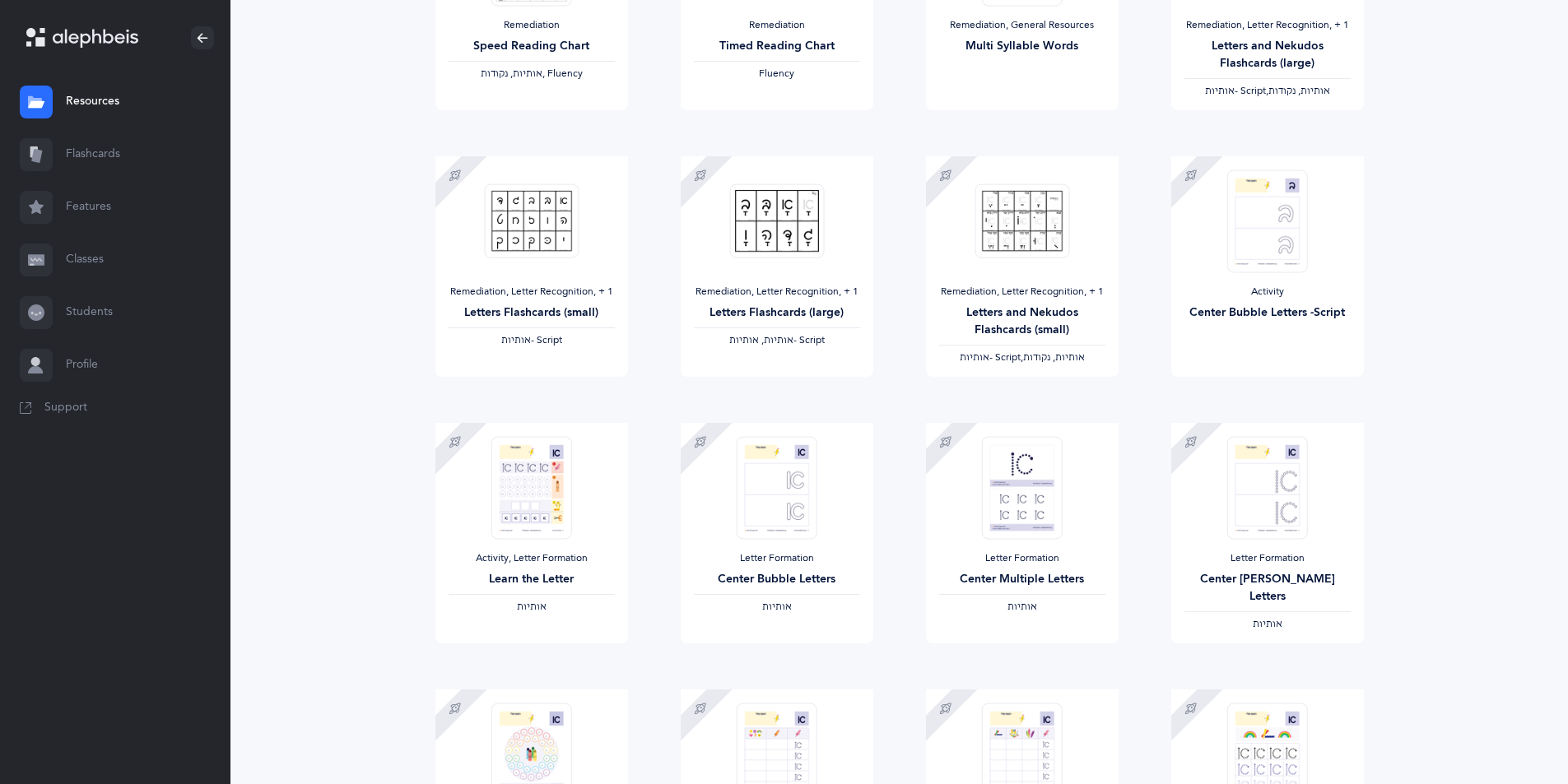
scroll to position [987, 0]
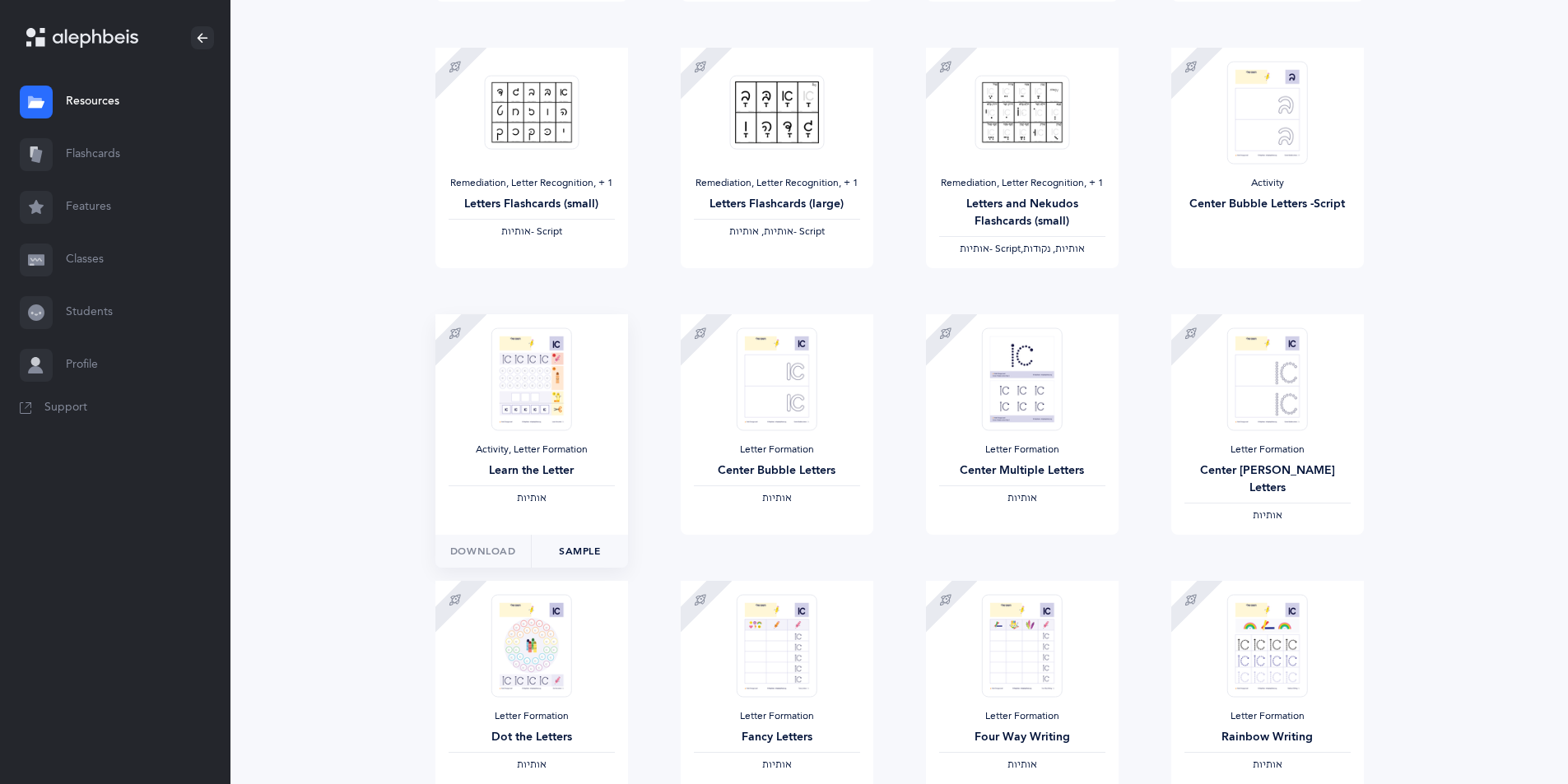
click at [550, 555] on link "Sample" at bounding box center [579, 550] width 97 height 32
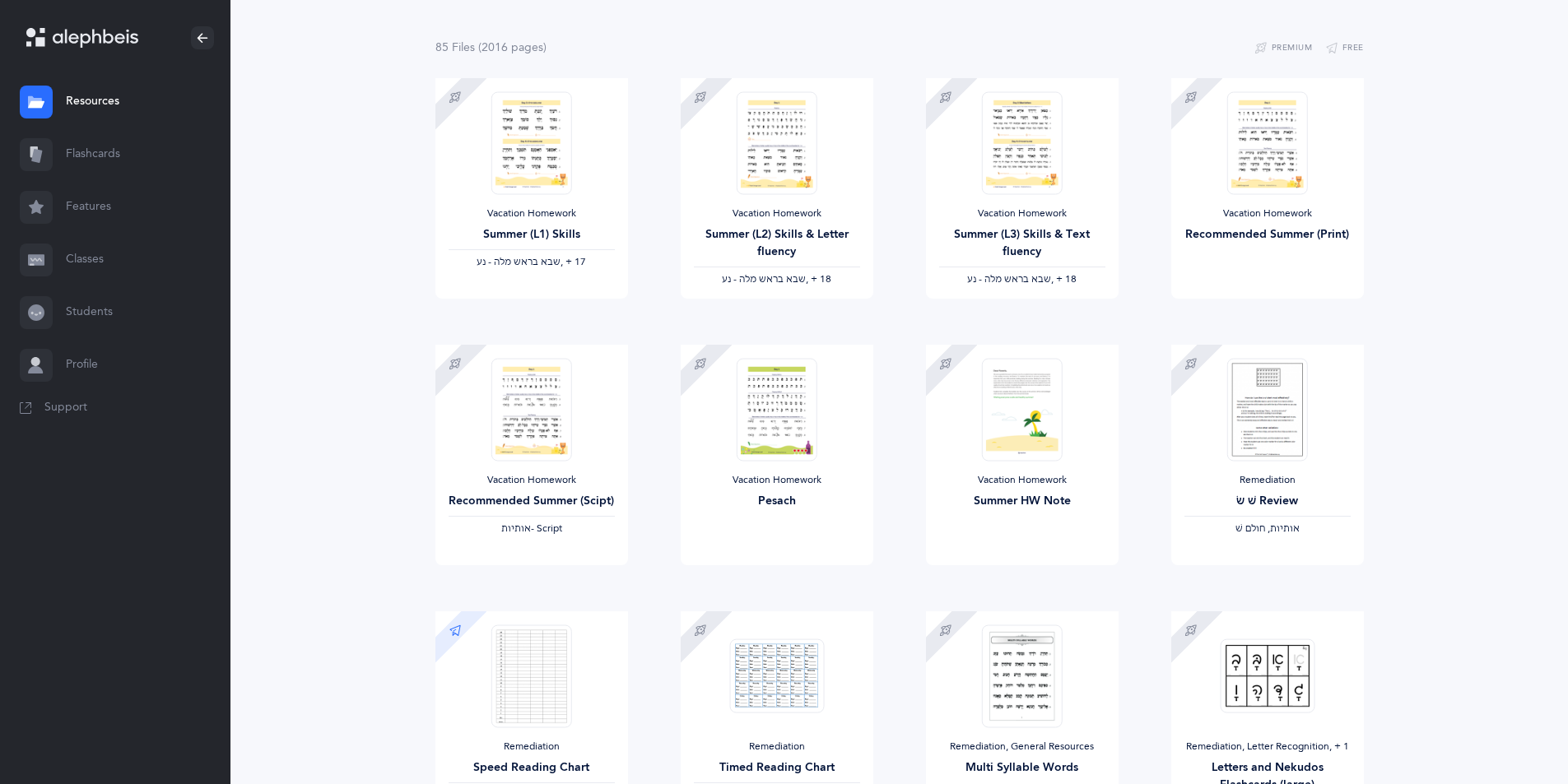
scroll to position [0, 0]
